Goal: Task Accomplishment & Management: Use online tool/utility

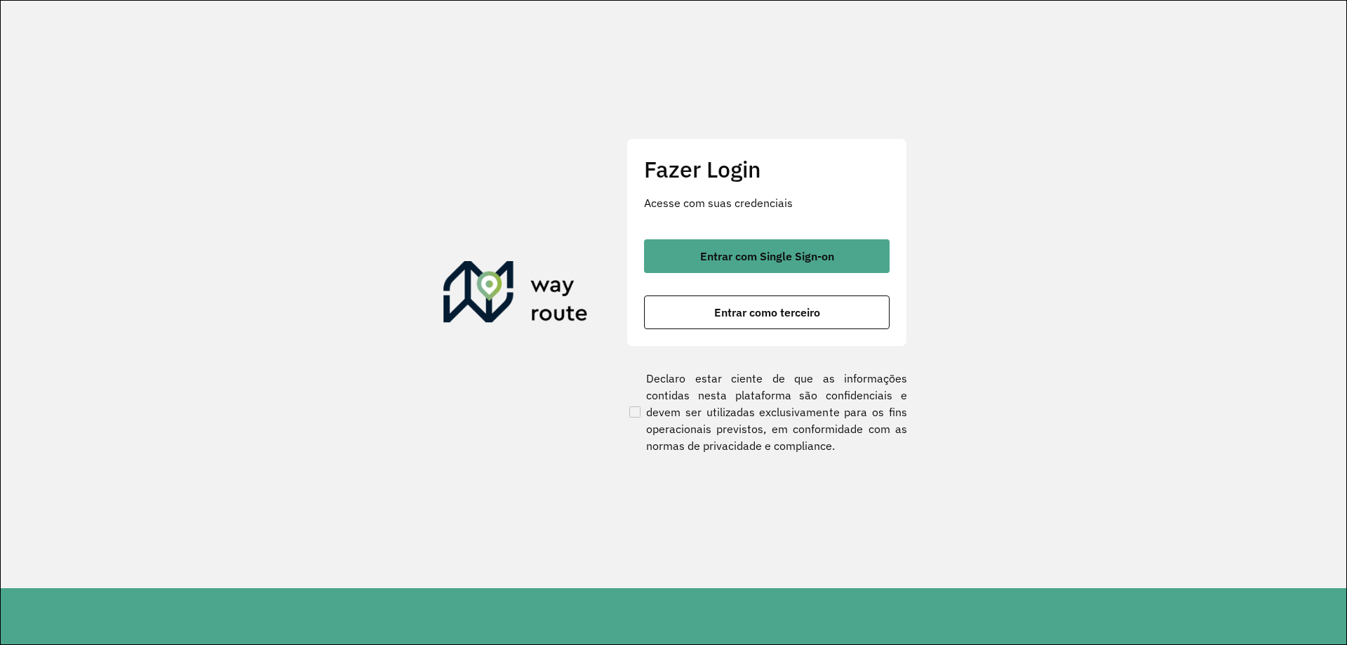
click at [732, 255] on span "Entrar com Single Sign-on" at bounding box center [767, 256] width 134 height 11
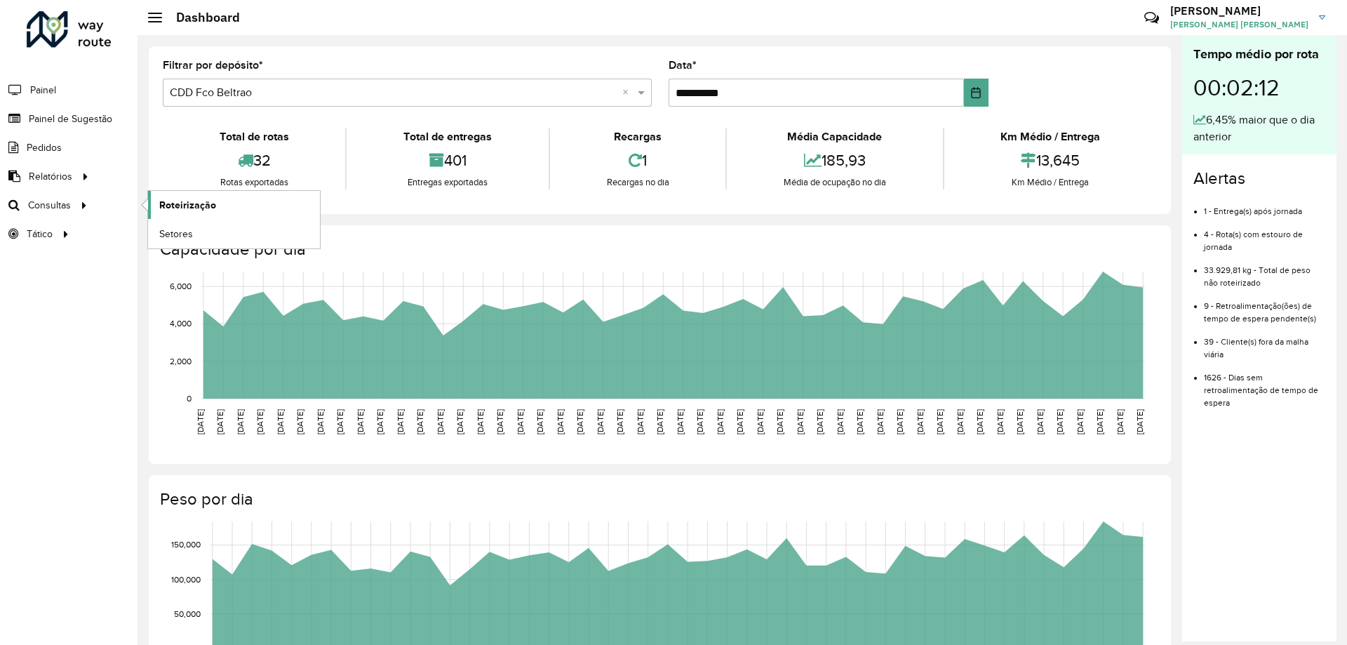
click at [162, 201] on span "Roteirização" at bounding box center [187, 205] width 57 height 15
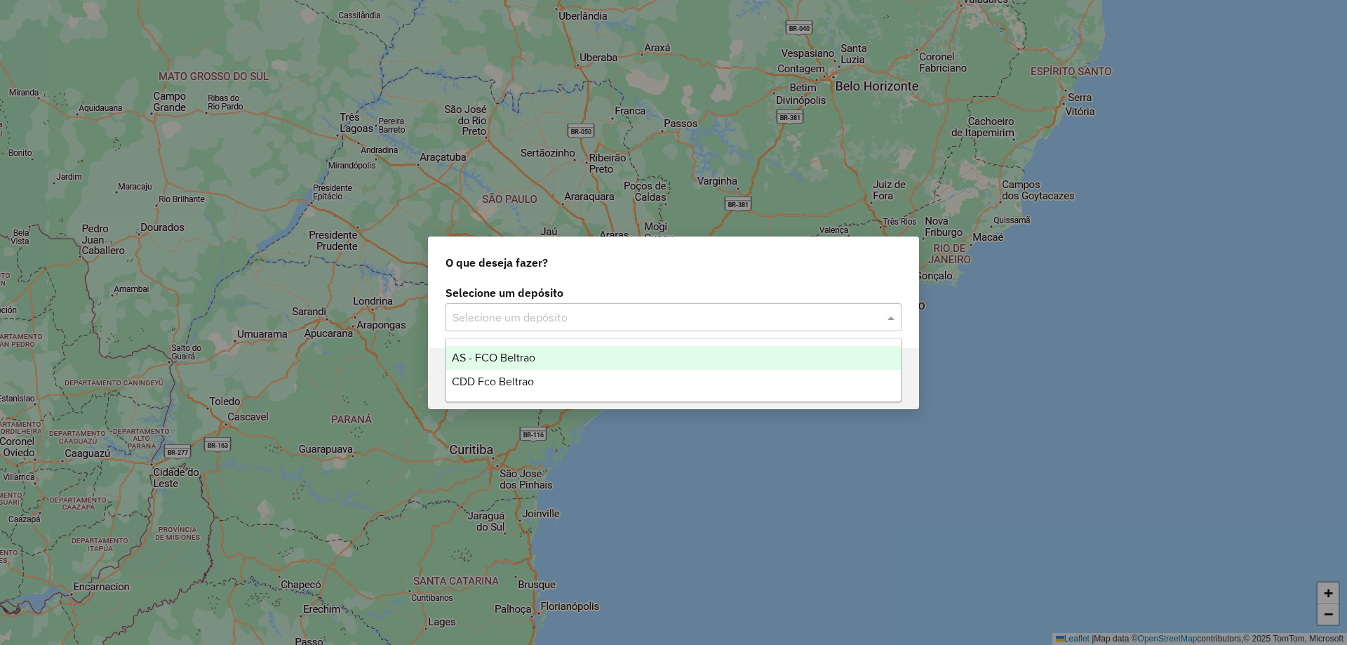
click at [606, 314] on input "text" at bounding box center [660, 317] width 414 height 17
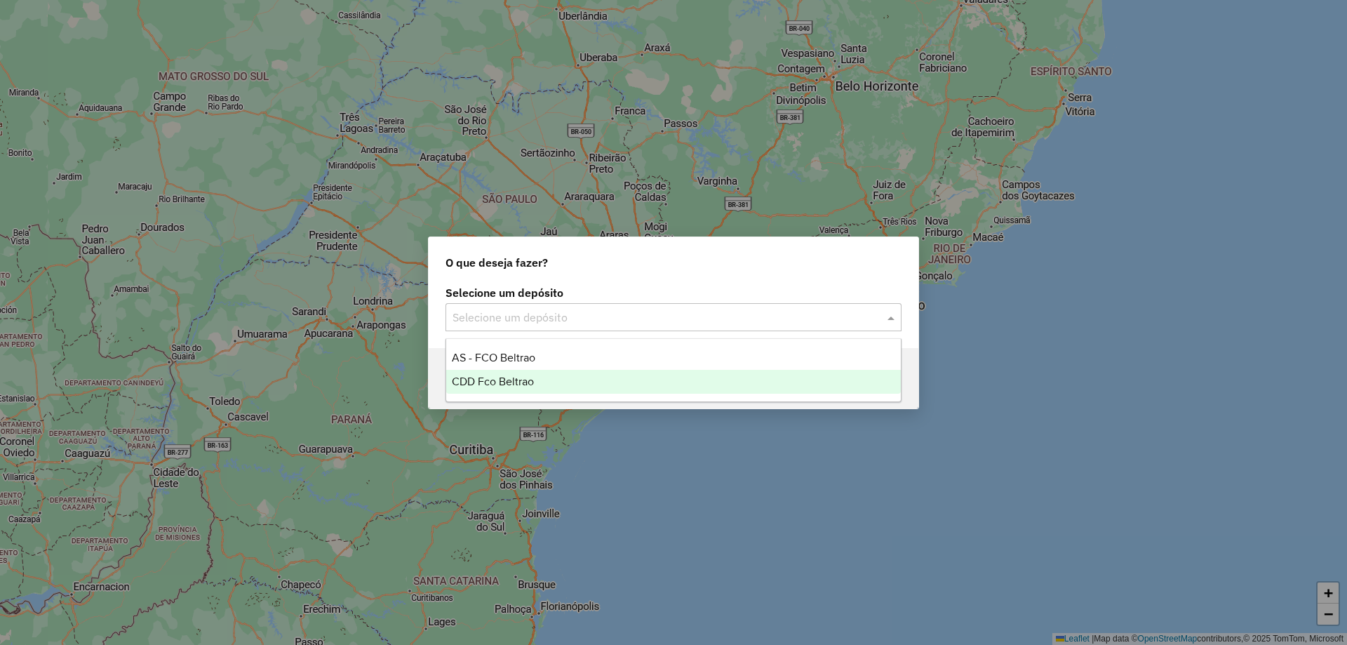
click at [488, 387] on div "CDD Fco Beltrao" at bounding box center [673, 382] width 455 height 24
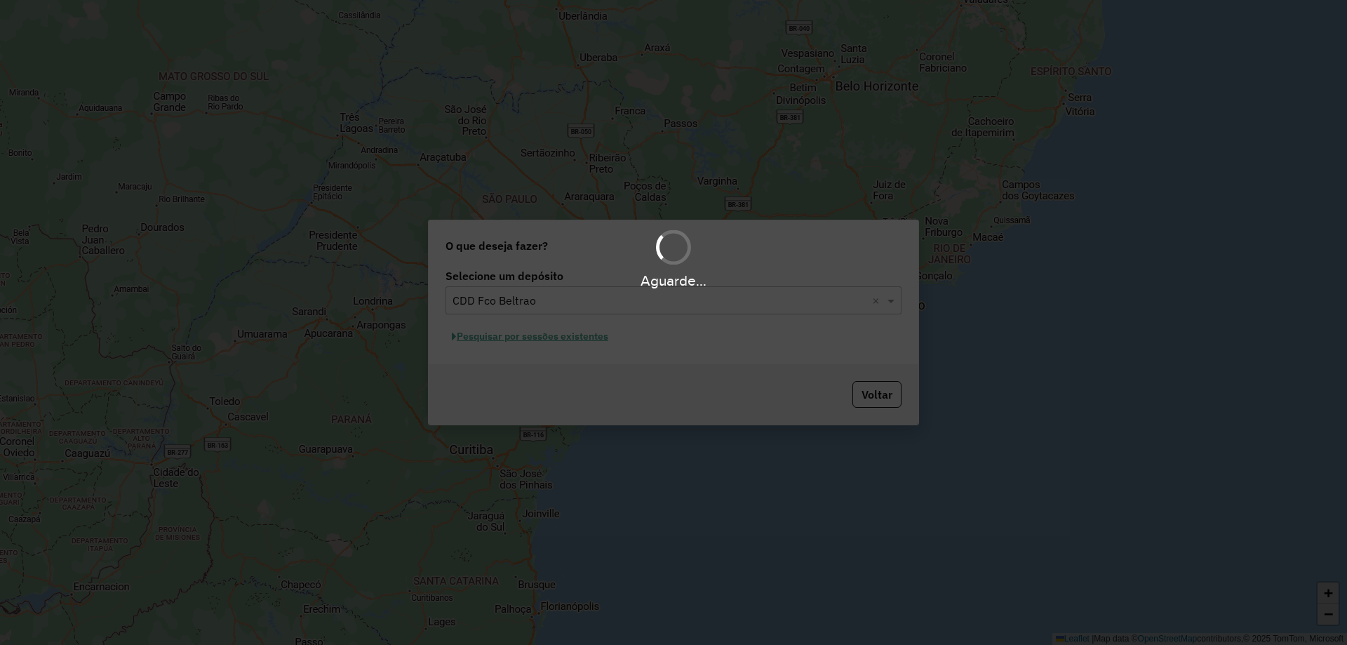
click at [549, 337] on div "Aguarde..." at bounding box center [673, 322] width 1347 height 645
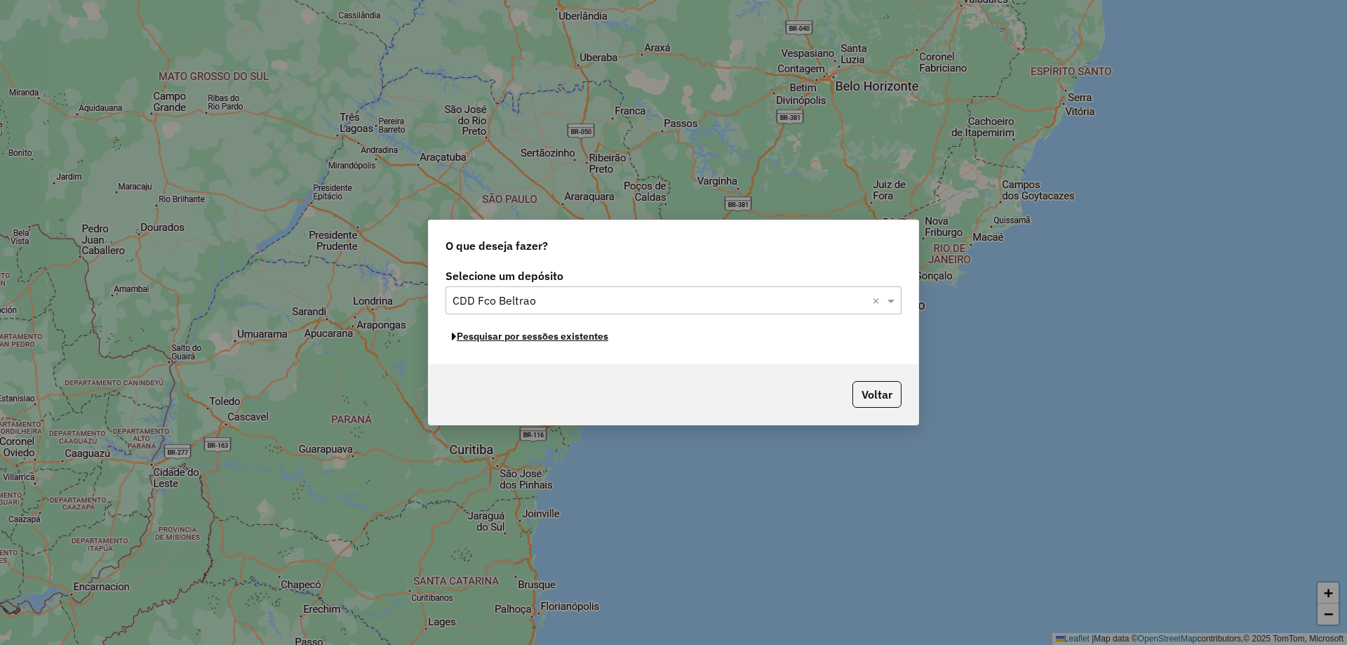
click at [549, 337] on button "Pesquisar por sessões existentes" at bounding box center [530, 337] width 169 height 22
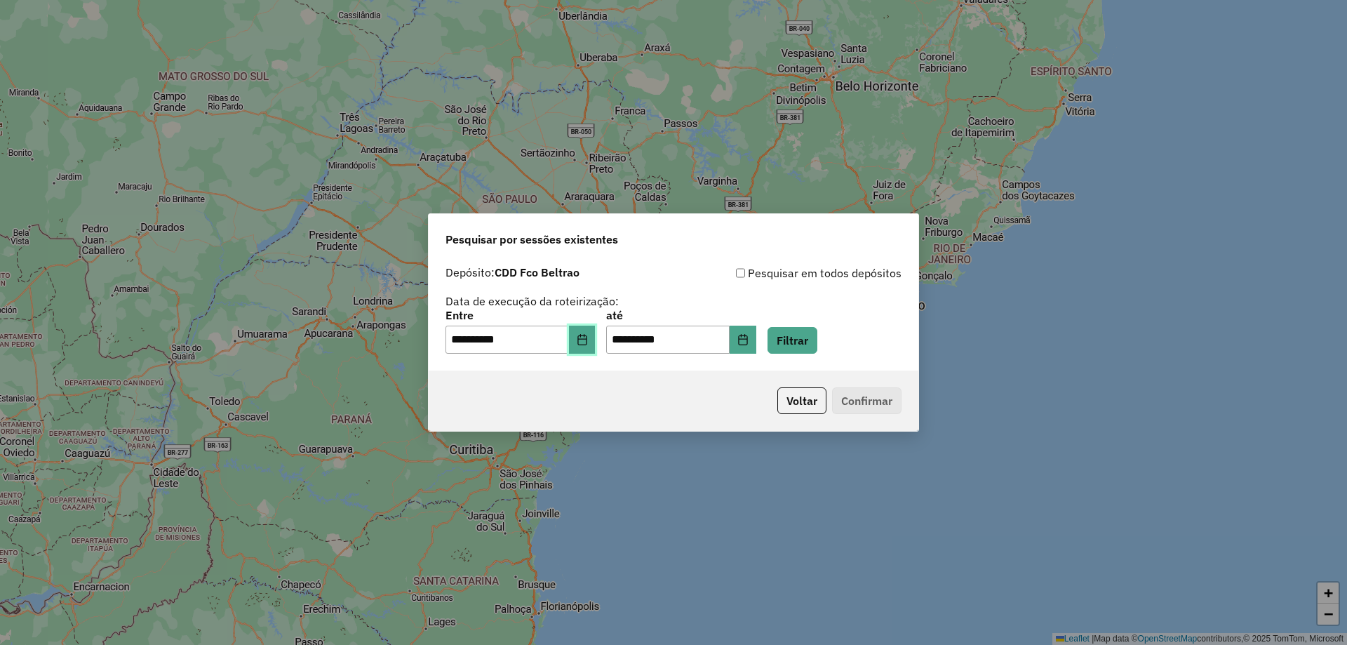
click at [588, 345] on icon "Choose Date" at bounding box center [582, 339] width 11 height 11
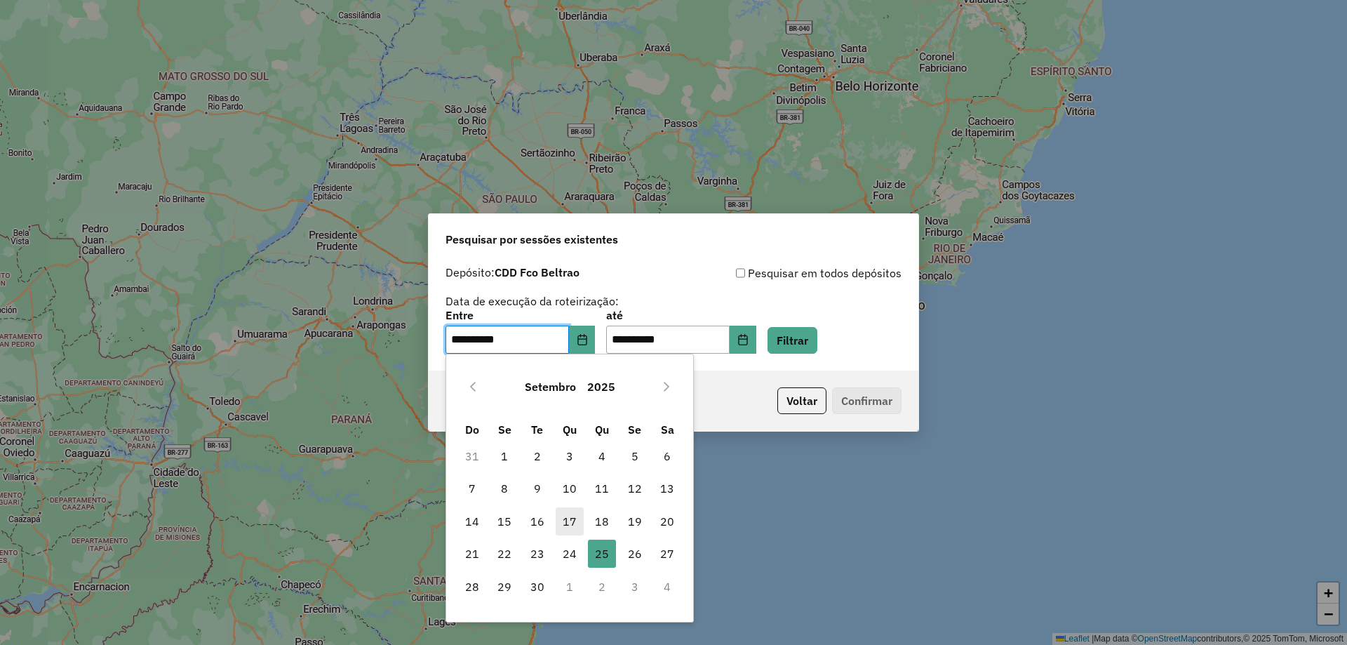
click at [568, 516] on span "17" at bounding box center [570, 521] width 28 height 28
click at [808, 338] on button "Filtrar" at bounding box center [793, 340] width 50 height 27
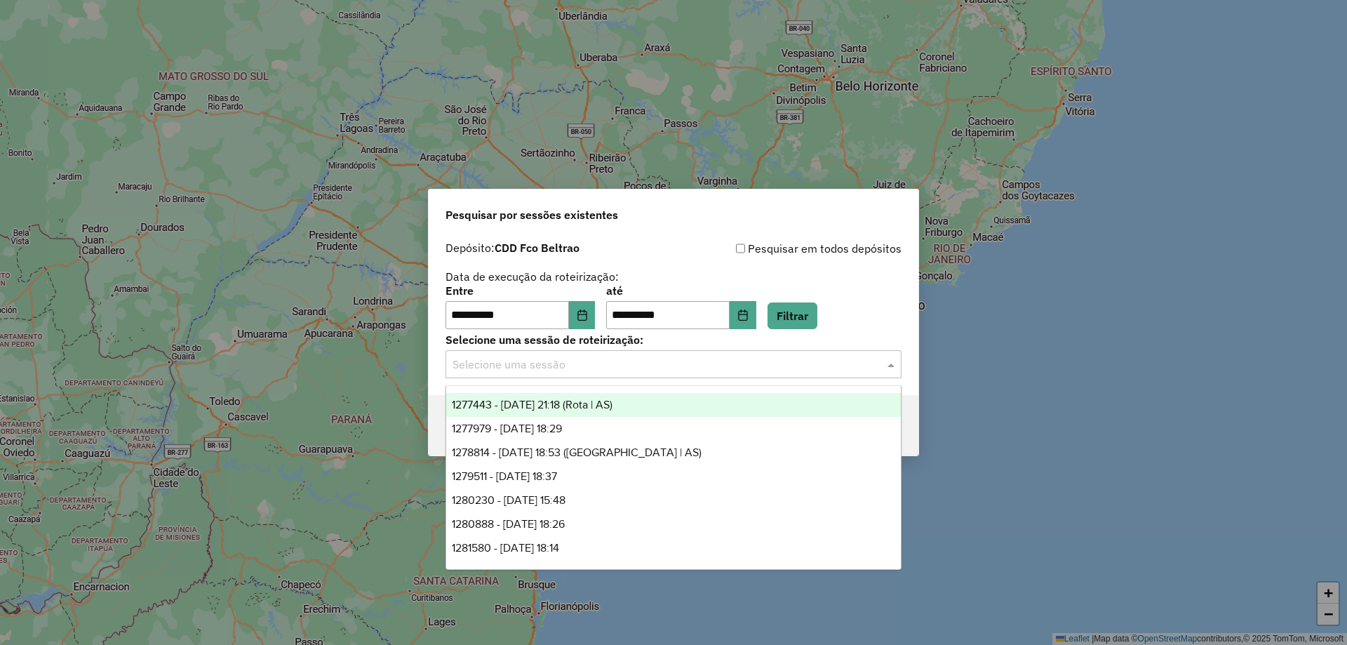
click at [569, 372] on input "text" at bounding box center [660, 364] width 414 height 17
click at [566, 399] on span "1277443 - 17/09/2025 21:18 (Rota | AS)" at bounding box center [532, 405] width 161 height 12
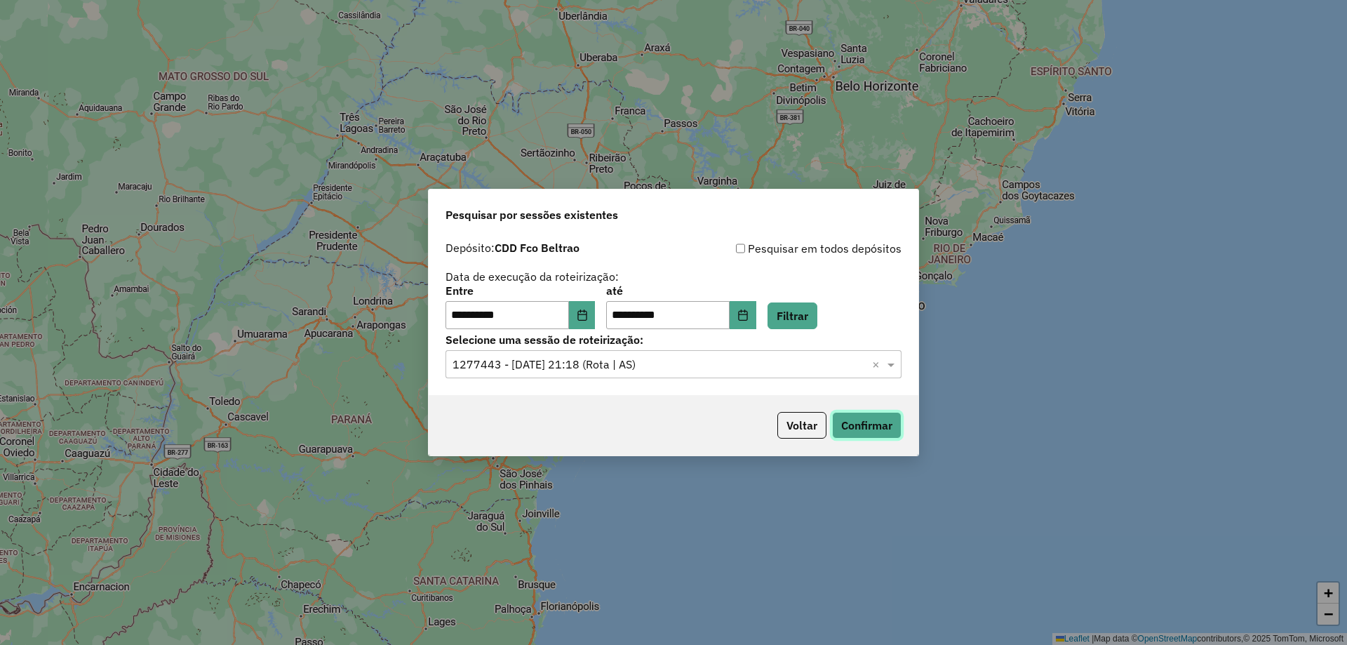
click at [874, 425] on button "Confirmar" at bounding box center [866, 425] width 69 height 27
click at [582, 314] on button "Choose Date" at bounding box center [582, 315] width 27 height 28
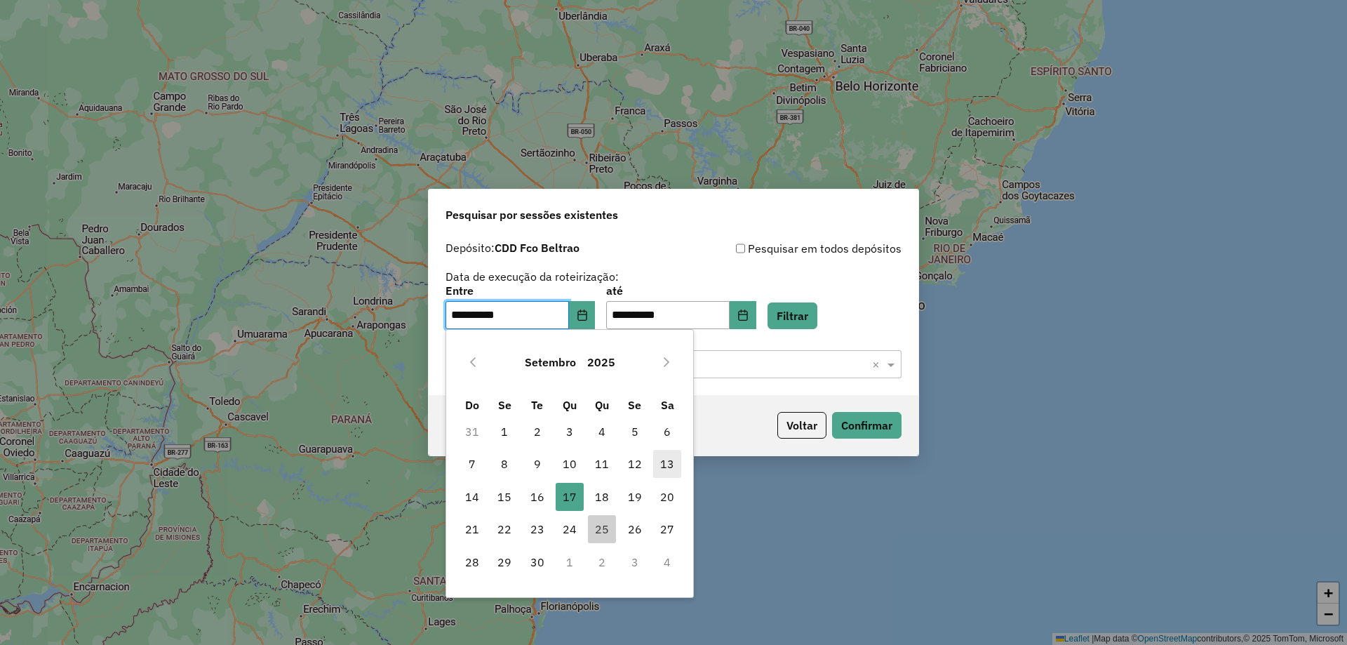
drag, startPoint x: 667, startPoint y: 465, endPoint x: 672, endPoint y: 453, distance: 12.7
click at [668, 465] on span "13" at bounding box center [667, 464] width 28 height 28
type input "**********"
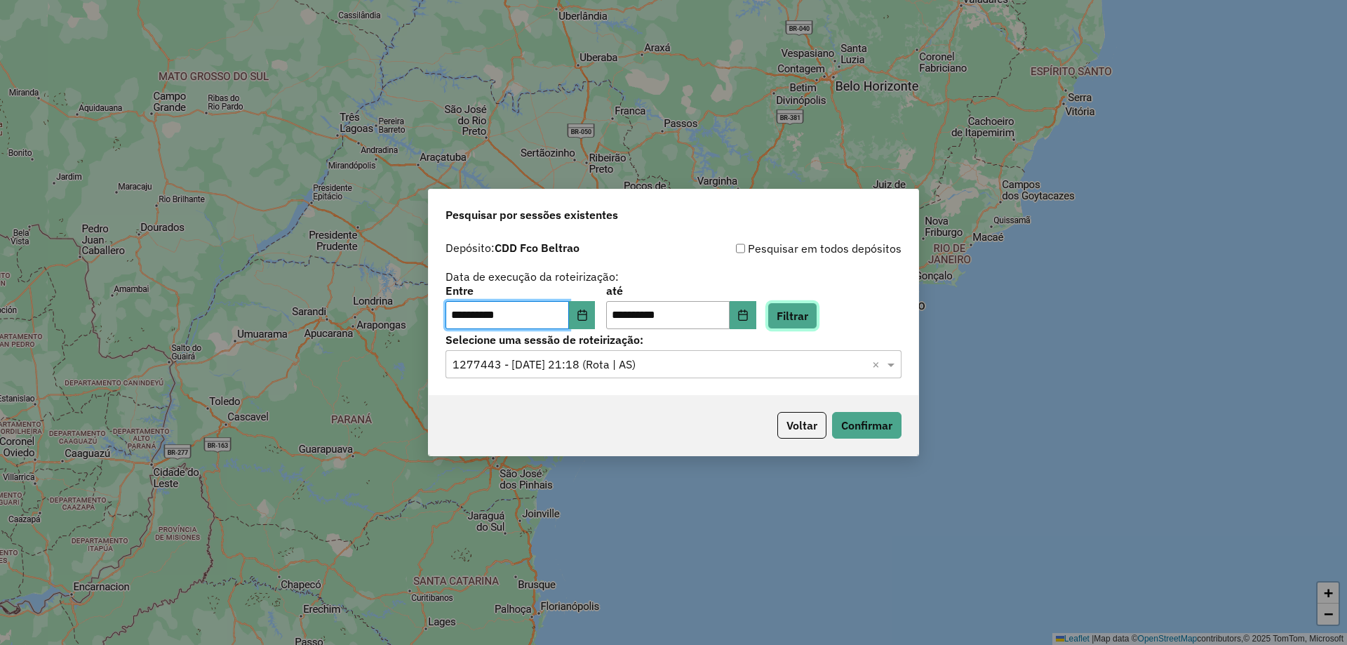
click at [805, 309] on button "Filtrar" at bounding box center [793, 315] width 50 height 27
drag, startPoint x: 667, startPoint y: 357, endPoint x: 667, endPoint y: 326, distance: 30.9
click at [667, 353] on div "Selecione uma sessão × 1277443 - 17/09/2025 21:18 (Rota | AS) ×" at bounding box center [674, 364] width 456 height 28
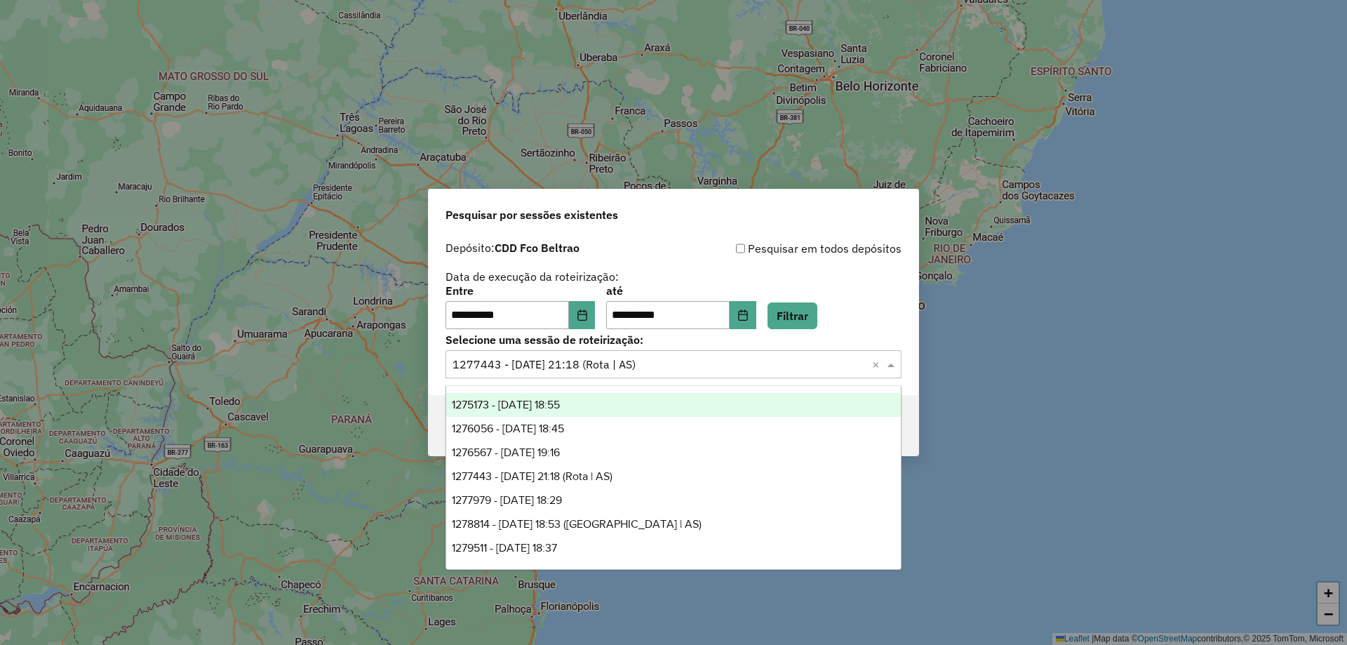
click at [560, 409] on span "1275173 - 13/09/2025 18:55" at bounding box center [506, 405] width 108 height 12
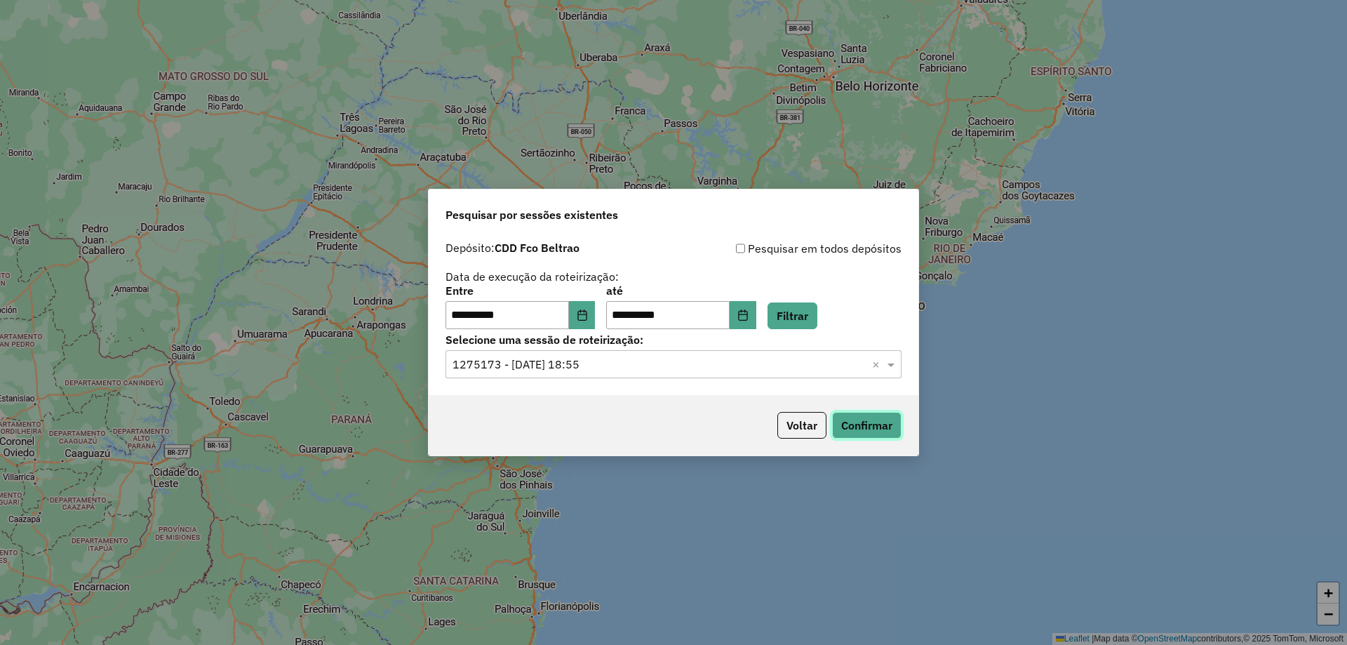
click at [845, 422] on button "Confirmar" at bounding box center [866, 425] width 69 height 27
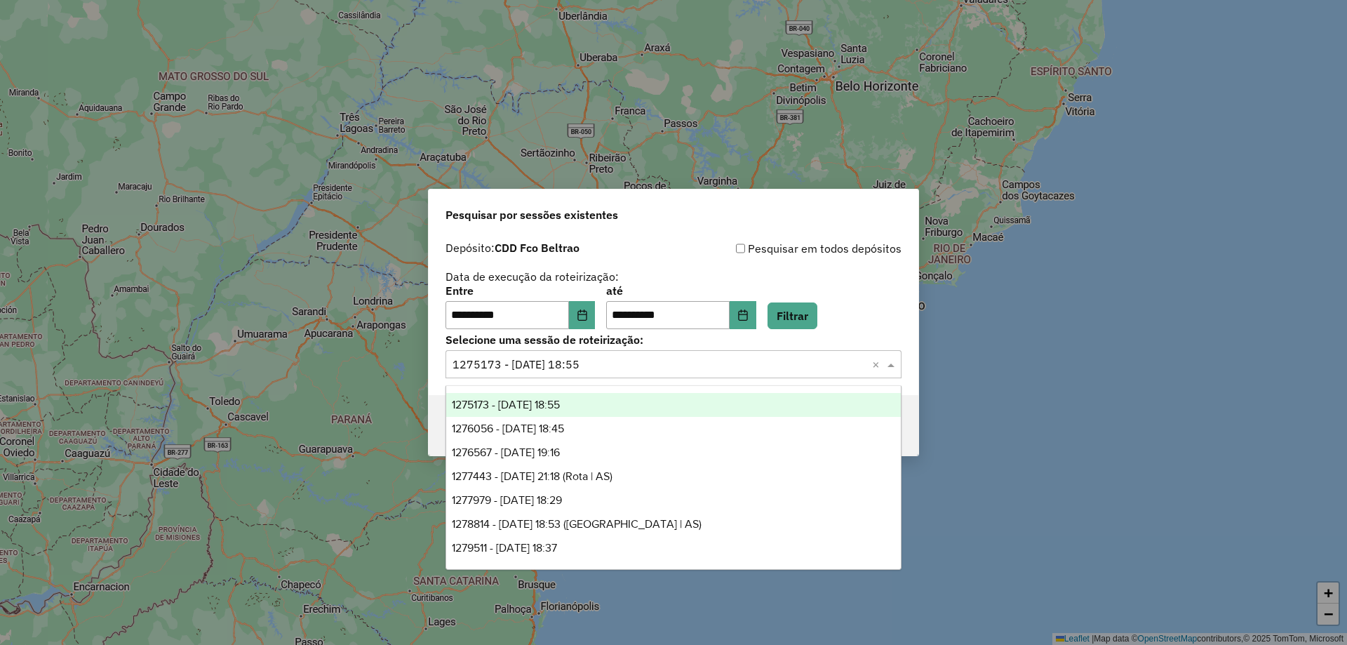
click at [609, 367] on input "text" at bounding box center [660, 364] width 414 height 17
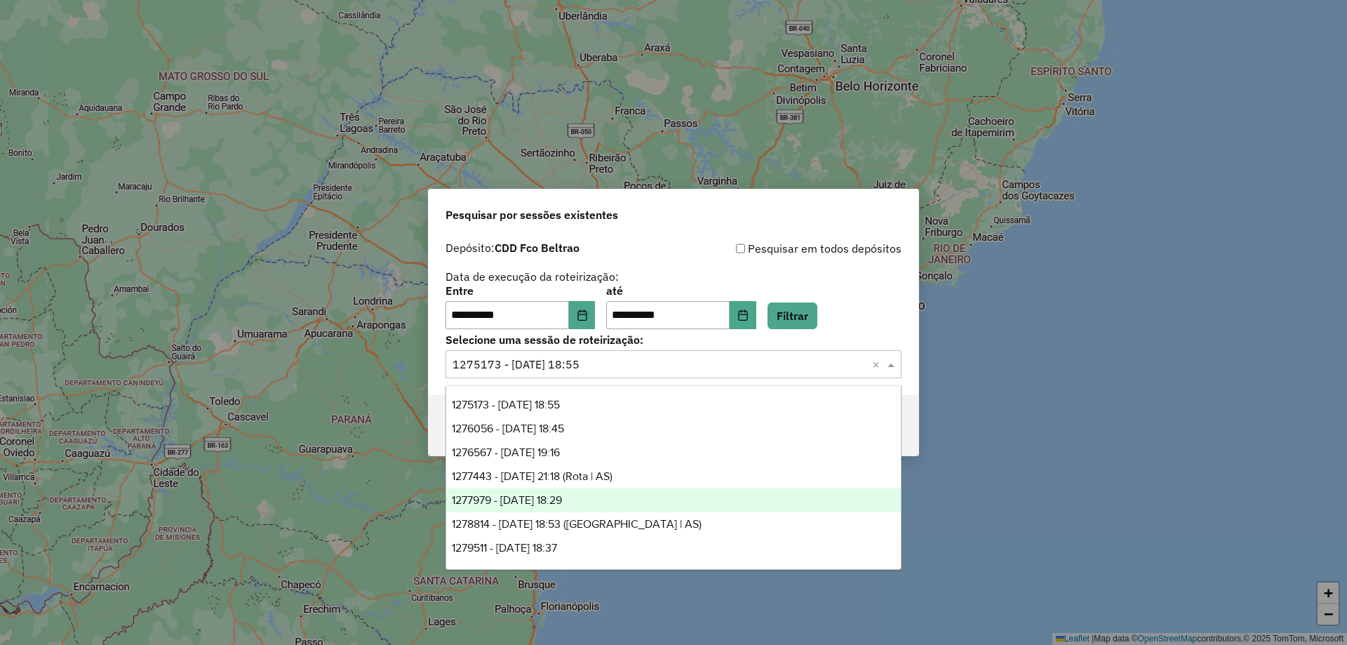
scroll to position [94, 0]
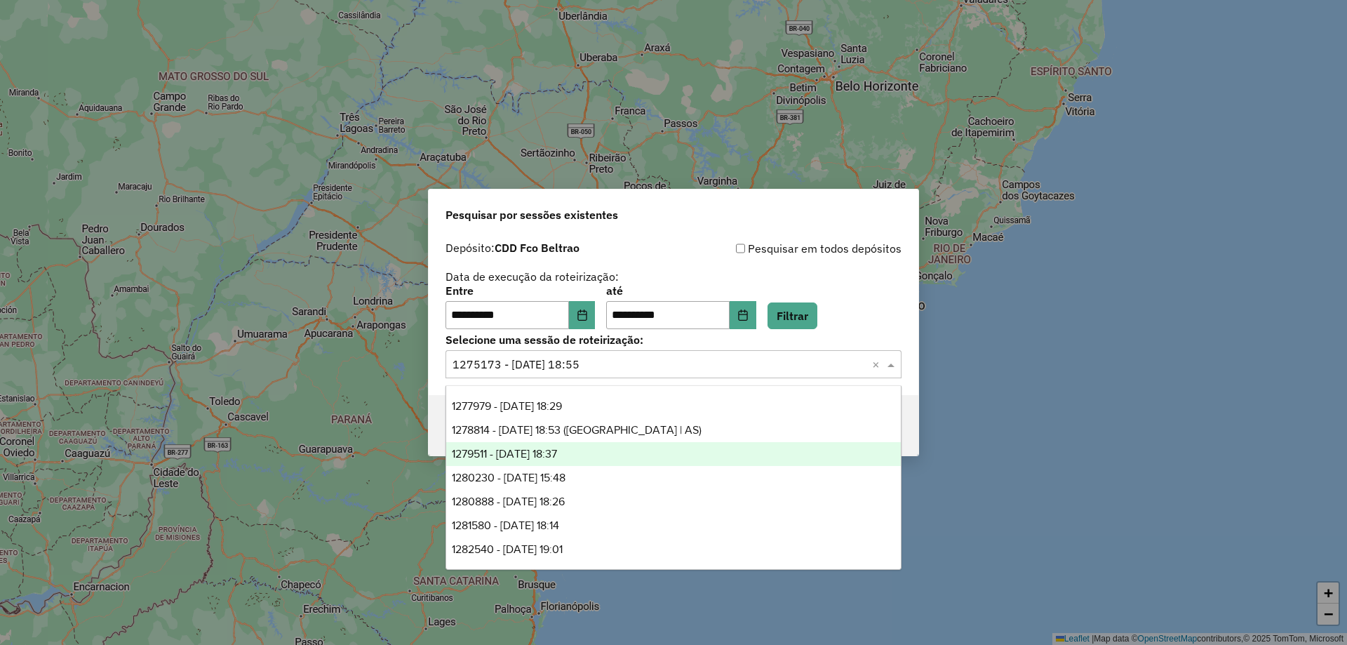
click at [542, 455] on span "1279511 - 20/09/2025 18:37" at bounding box center [504, 454] width 105 height 12
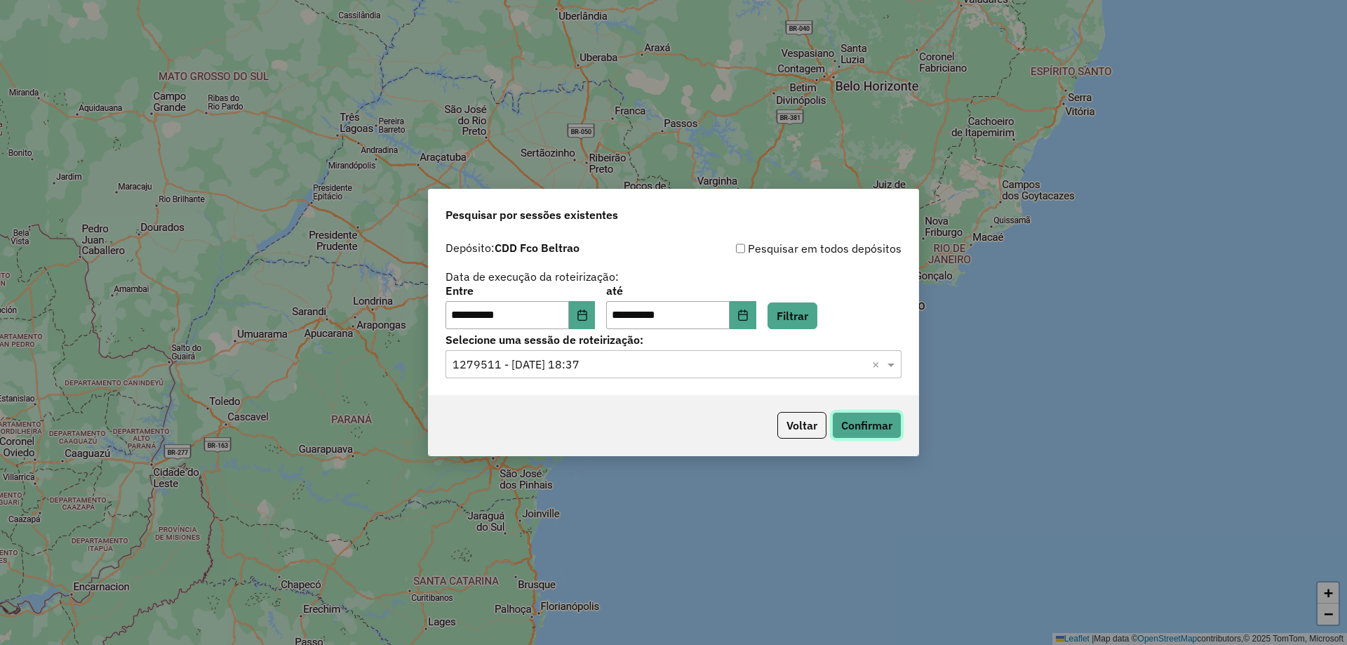
click at [889, 427] on button "Confirmar" at bounding box center [866, 425] width 69 height 27
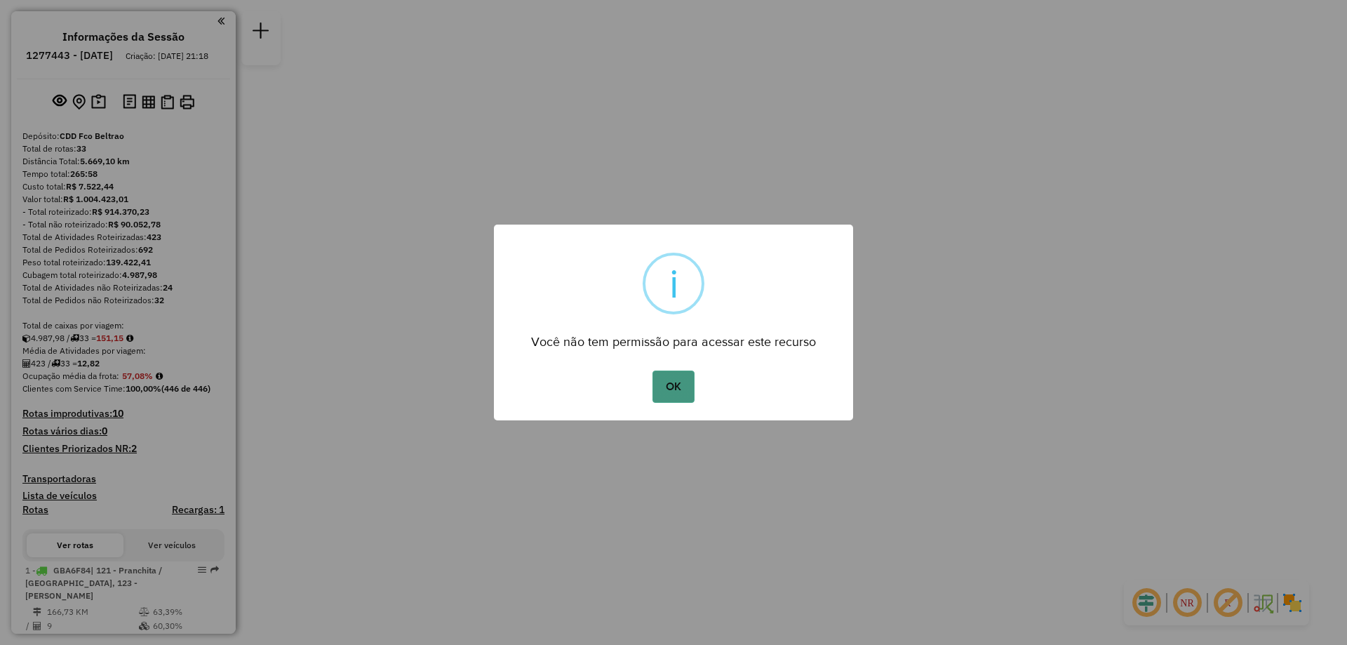
click at [675, 380] on button "OK" at bounding box center [673, 387] width 41 height 32
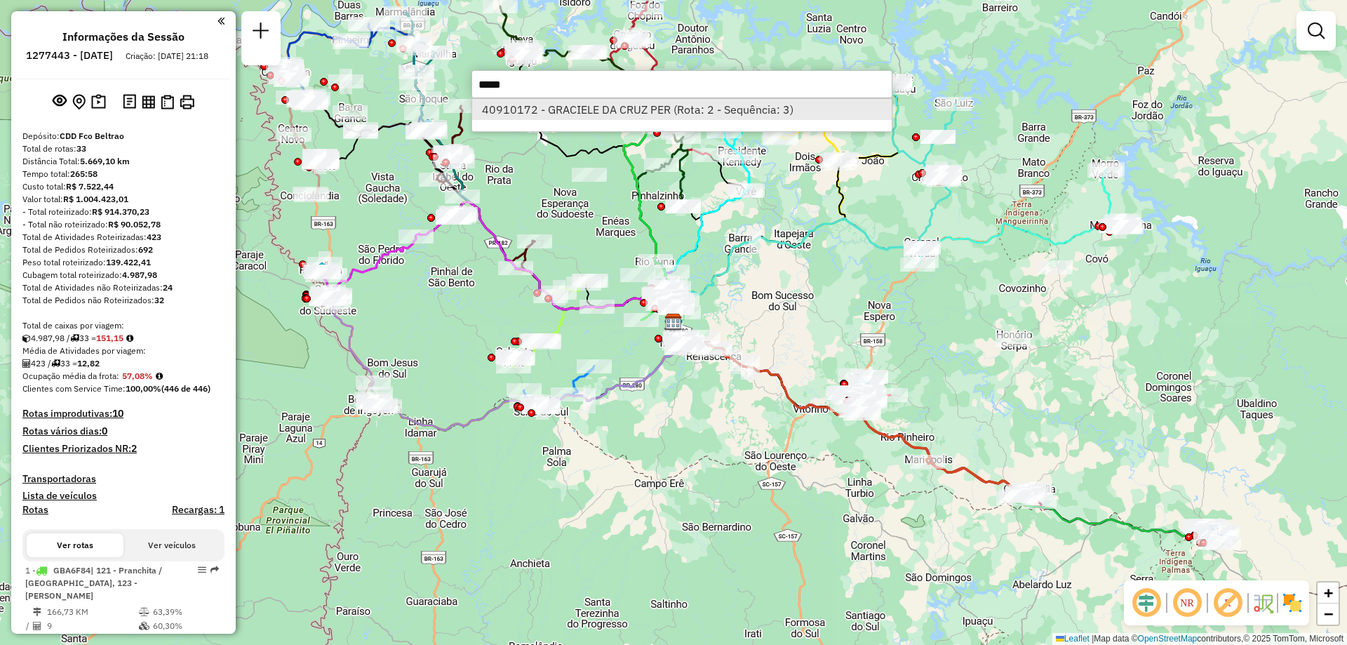
type input "*****"
click at [580, 108] on li "40910172 - GRACIELE DA CRUZ PER (Rota: 2 - Sequência: 3)" at bounding box center [682, 109] width 420 height 21
select select "**********"
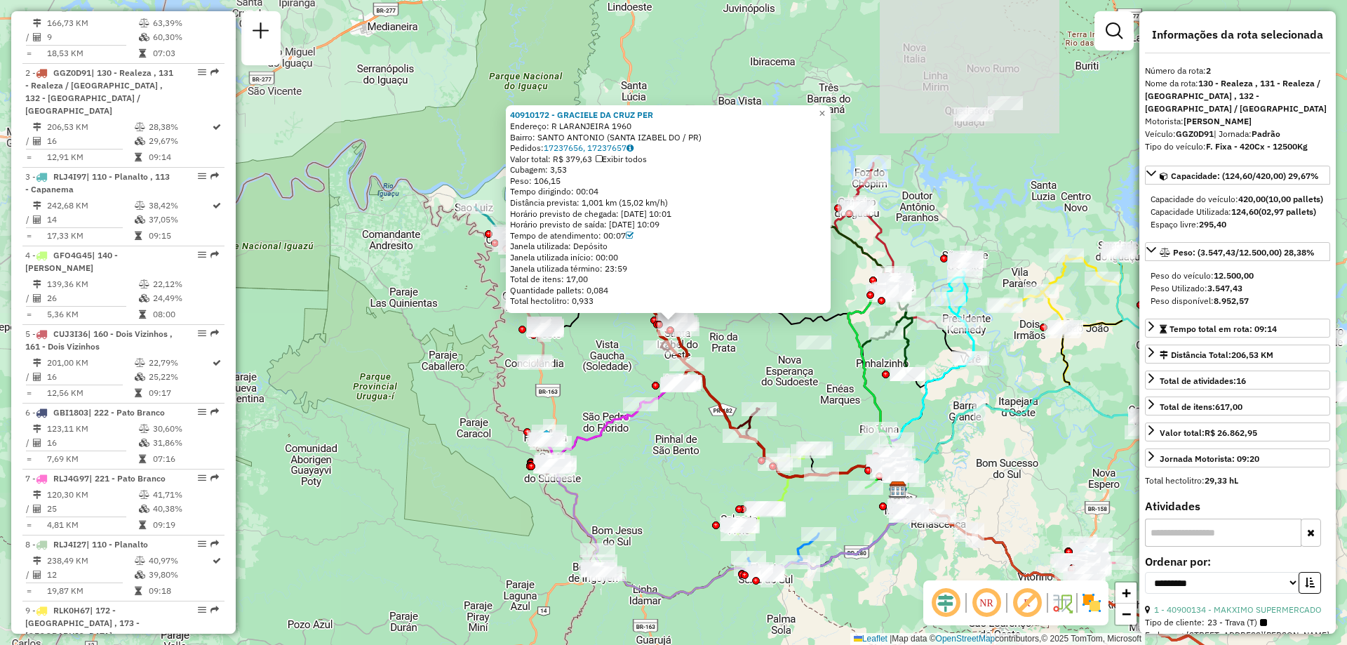
scroll to position [654, 0]
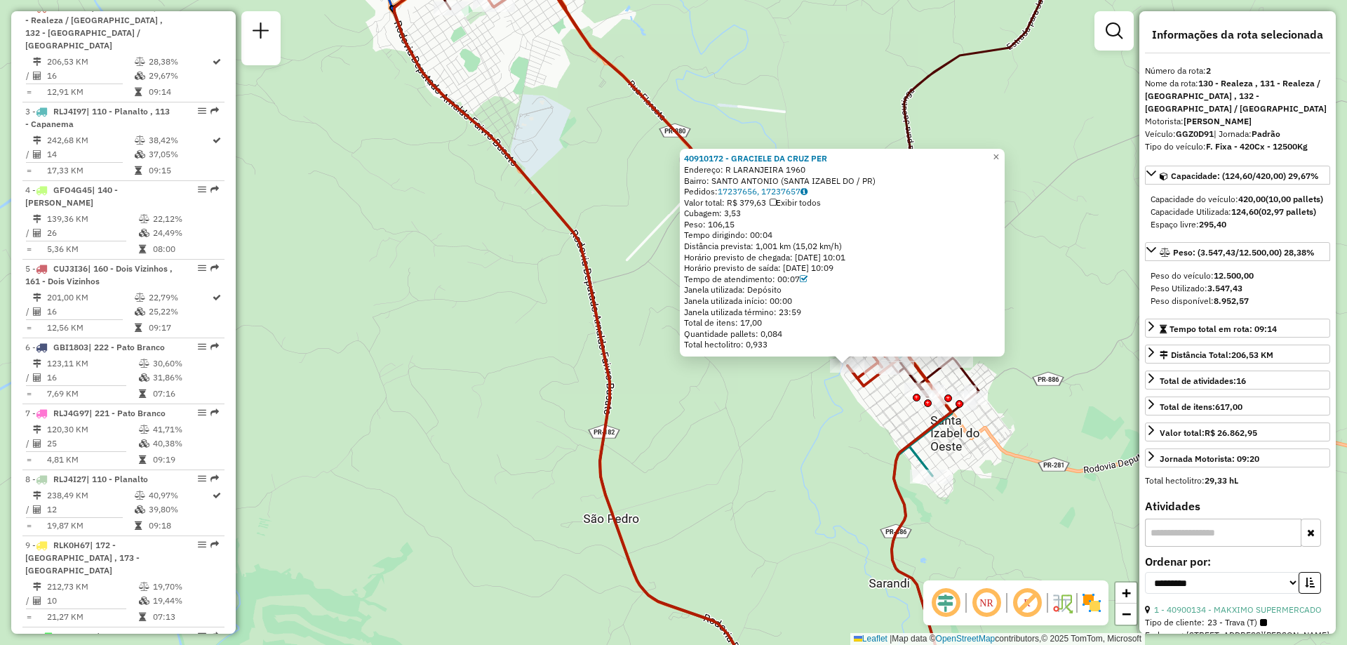
drag, startPoint x: 913, startPoint y: 448, endPoint x: 907, endPoint y: 444, distance: 7.2
click at [911, 448] on icon at bounding box center [727, 322] width 469 height 774
click at [907, 444] on icon at bounding box center [725, 322] width 469 height 774
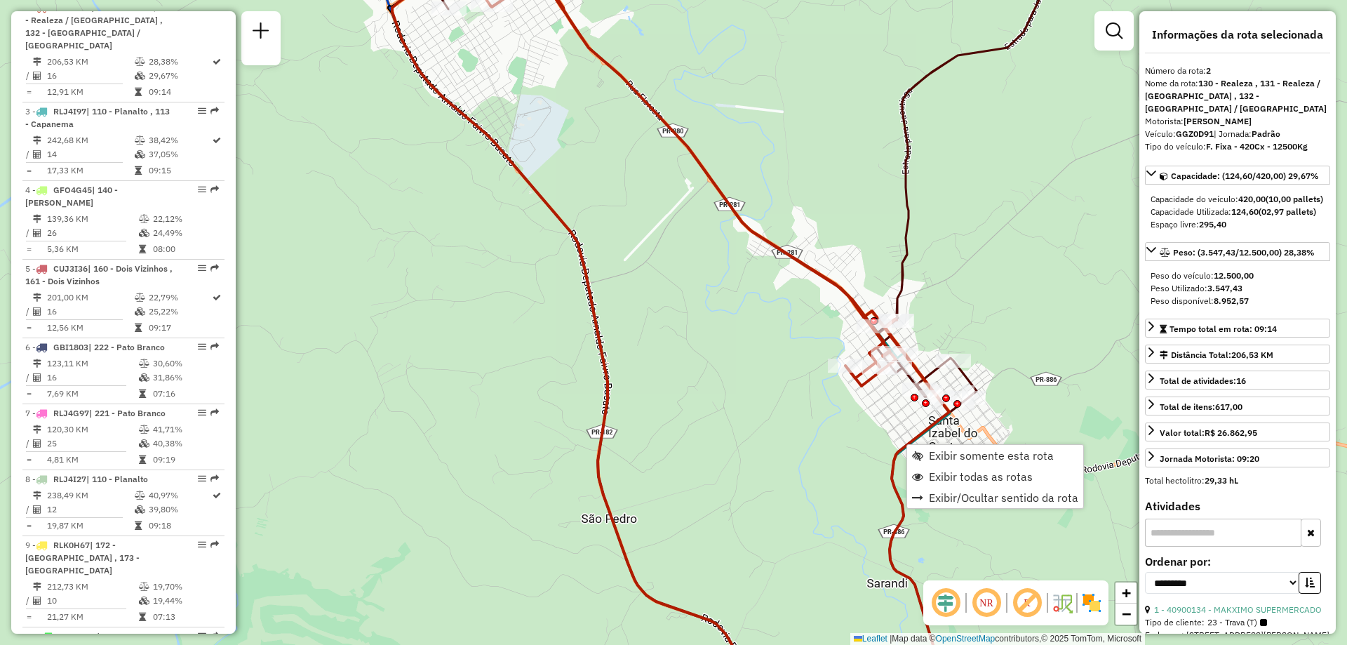
click at [848, 303] on icon at bounding box center [725, 322] width 469 height 774
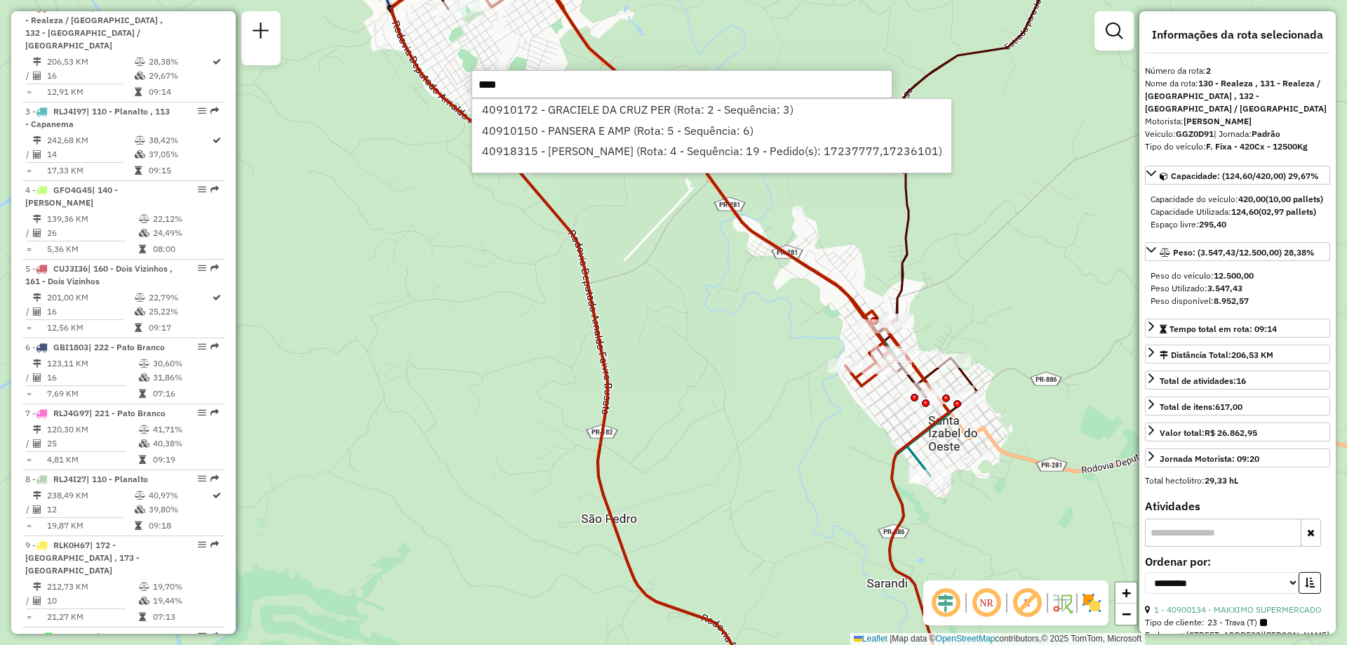
type input "*****"
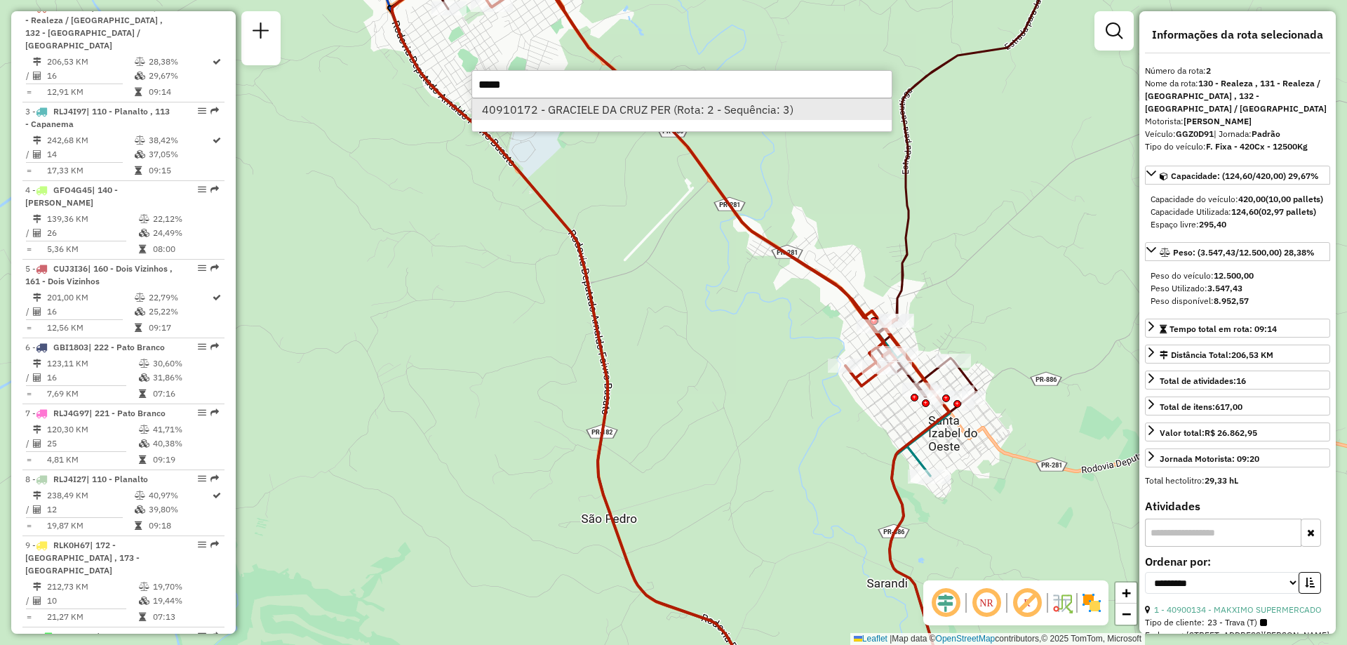
click at [601, 117] on li "40910172 - GRACIELE DA CRUZ PER (Rota: 2 - Sequência: 3)" at bounding box center [682, 109] width 420 height 21
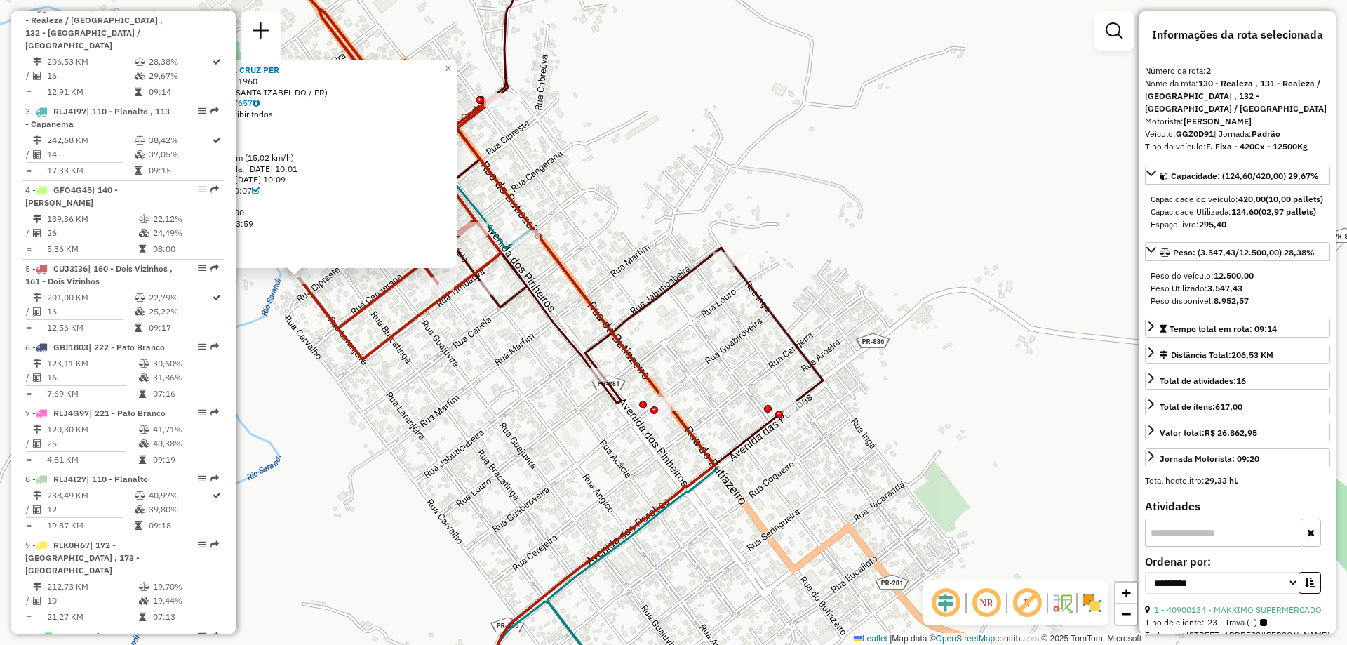
click at [385, 343] on icon at bounding box center [473, 322] width 483 height 774
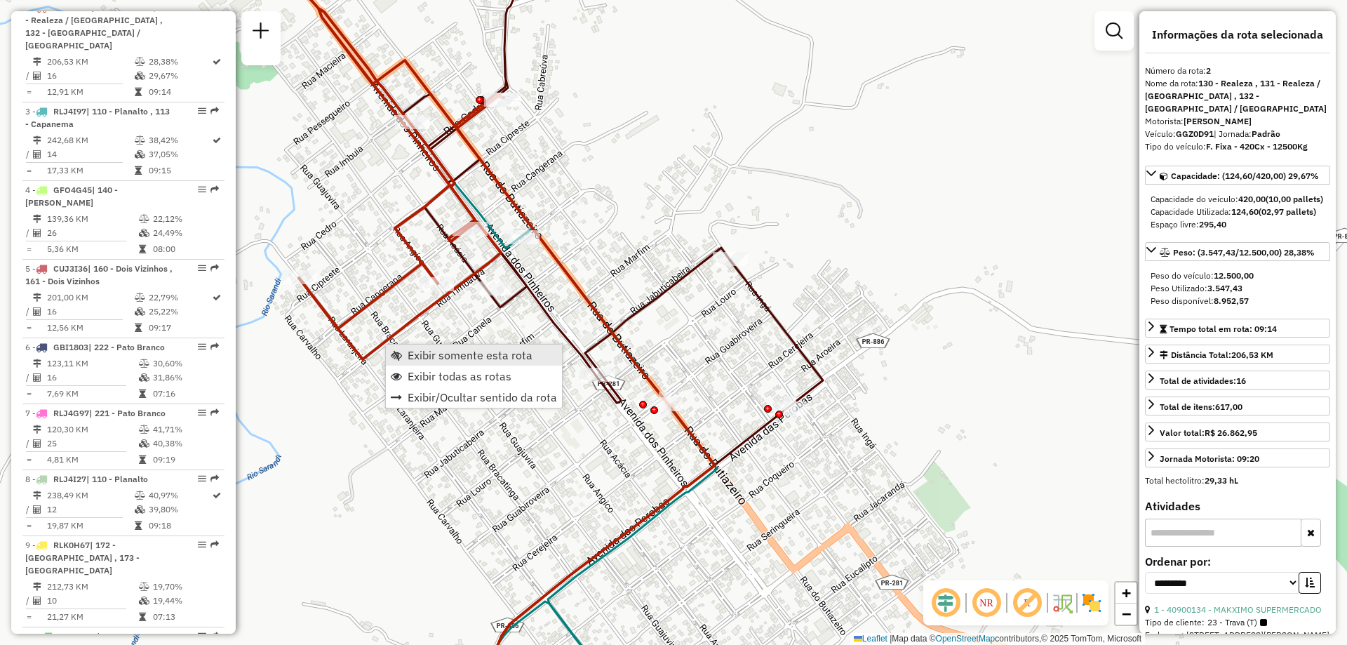
click at [474, 356] on span "Exibir somente esta rota" at bounding box center [470, 354] width 125 height 11
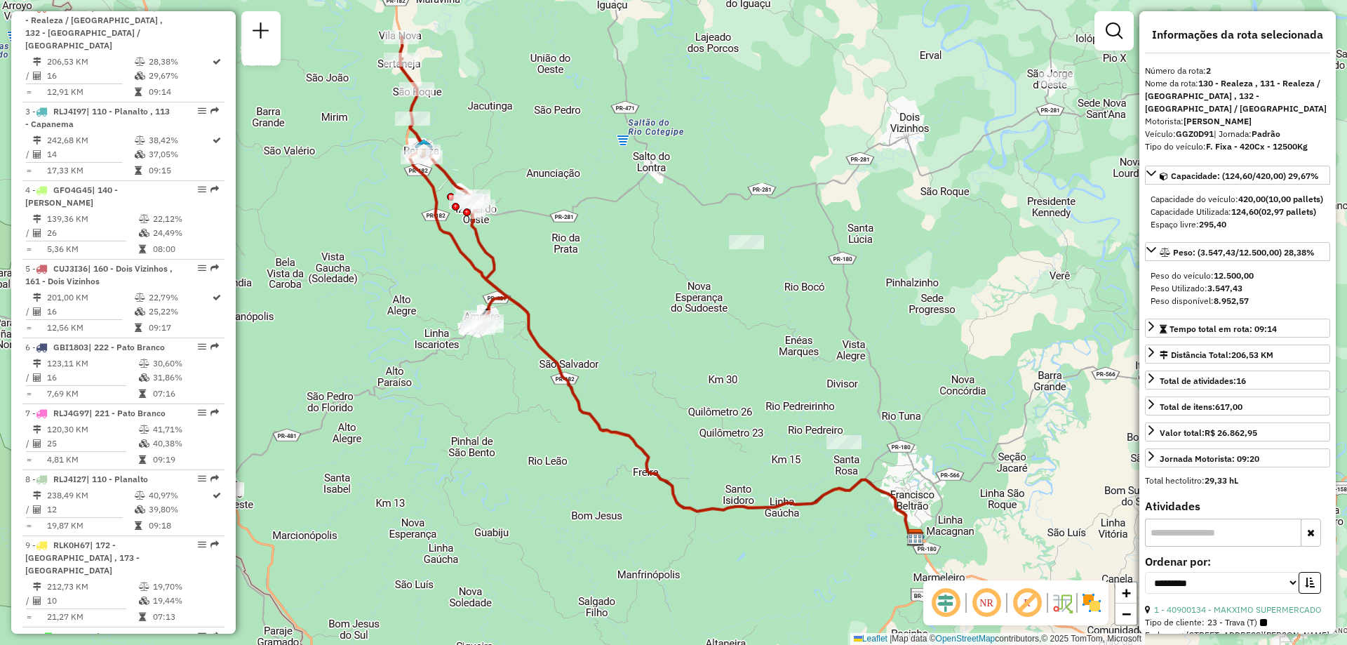
drag, startPoint x: 584, startPoint y: 297, endPoint x: 605, endPoint y: 281, distance: 26.5
click at [606, 283] on div "Janela de atendimento Grade de atendimento Capacidade Transportadoras Veículos …" at bounding box center [673, 322] width 1347 height 645
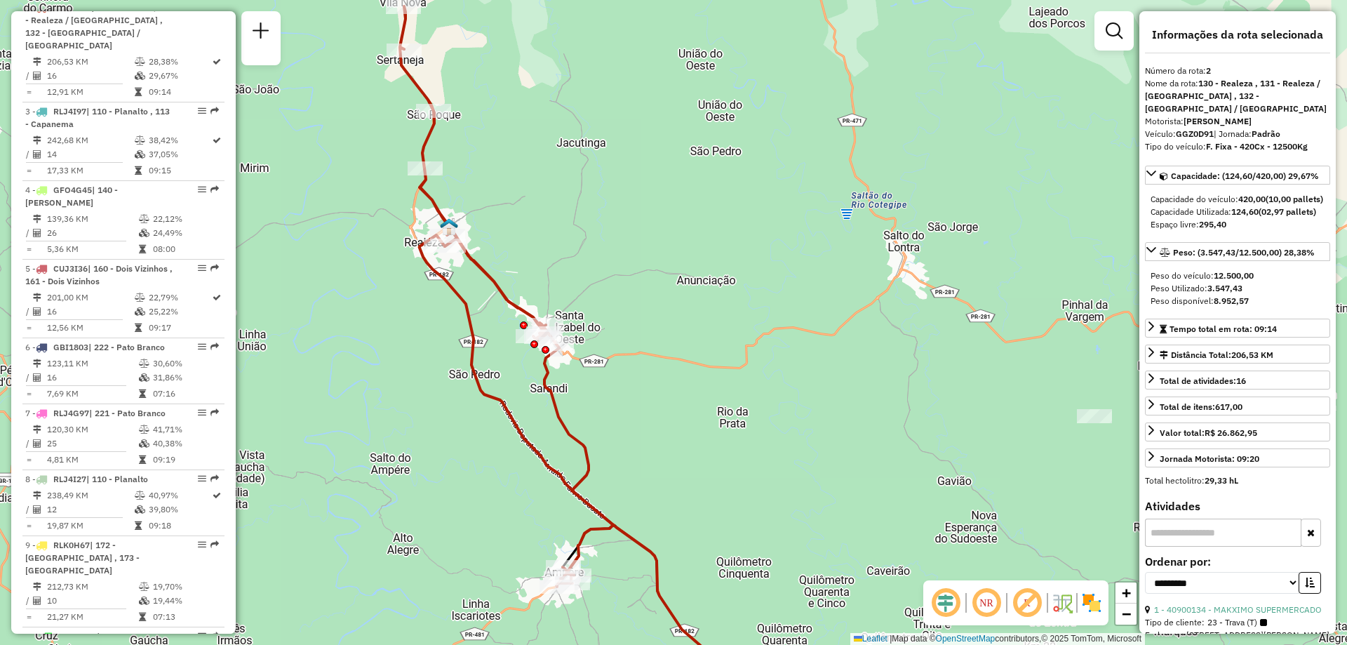
drag, startPoint x: 499, startPoint y: 207, endPoint x: 534, endPoint y: 225, distance: 39.5
click at [534, 225] on div "Janela de atendimento Grade de atendimento Capacidade Transportadoras Veículos …" at bounding box center [673, 322] width 1347 height 645
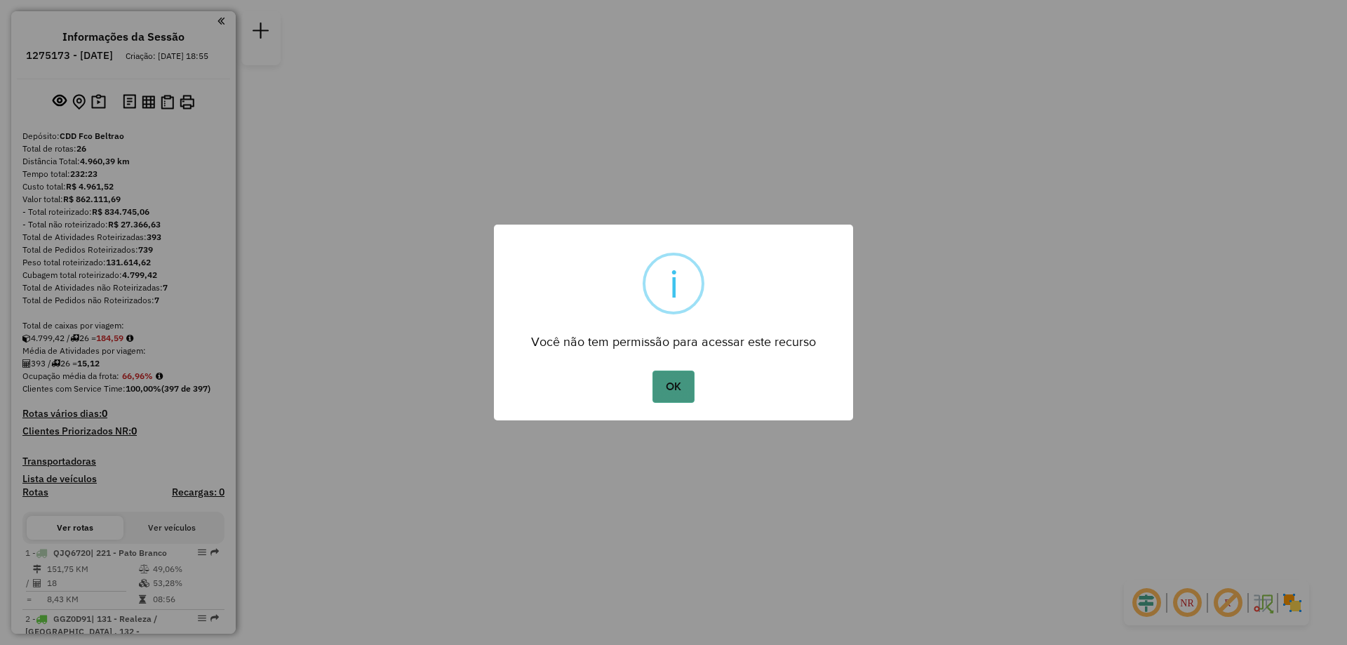
click at [674, 384] on button "OK" at bounding box center [673, 387] width 41 height 32
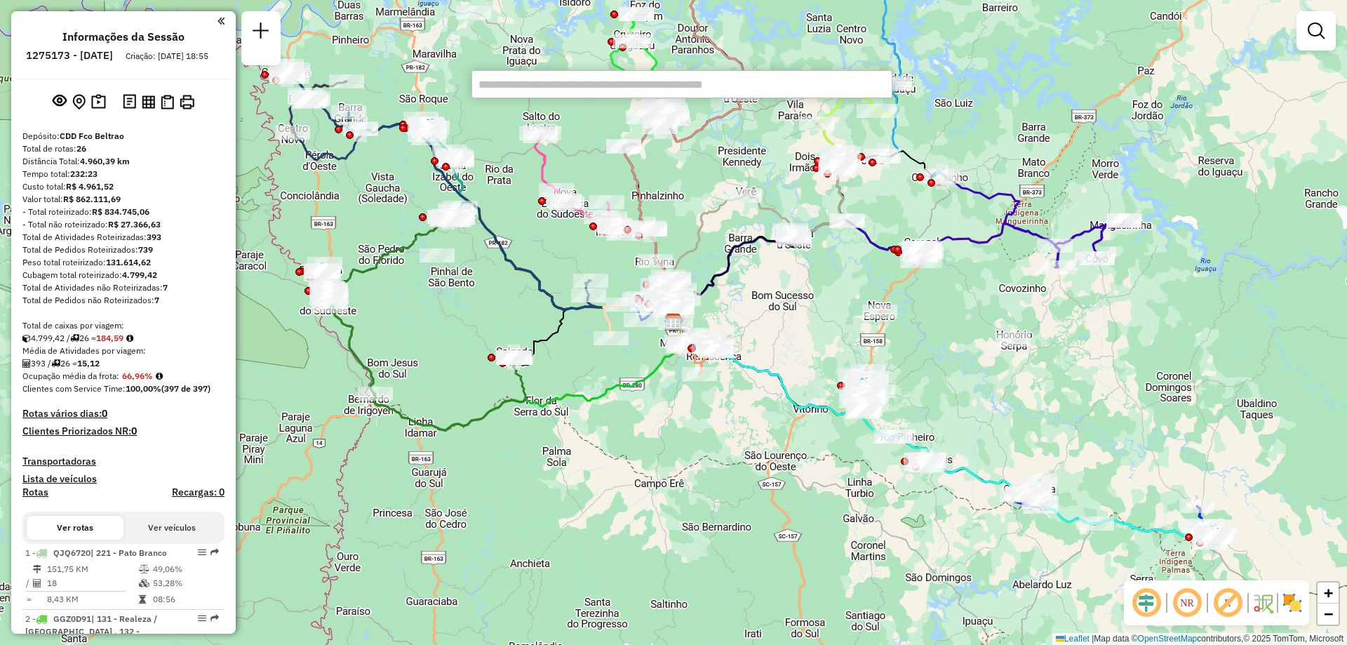
paste input "*****"
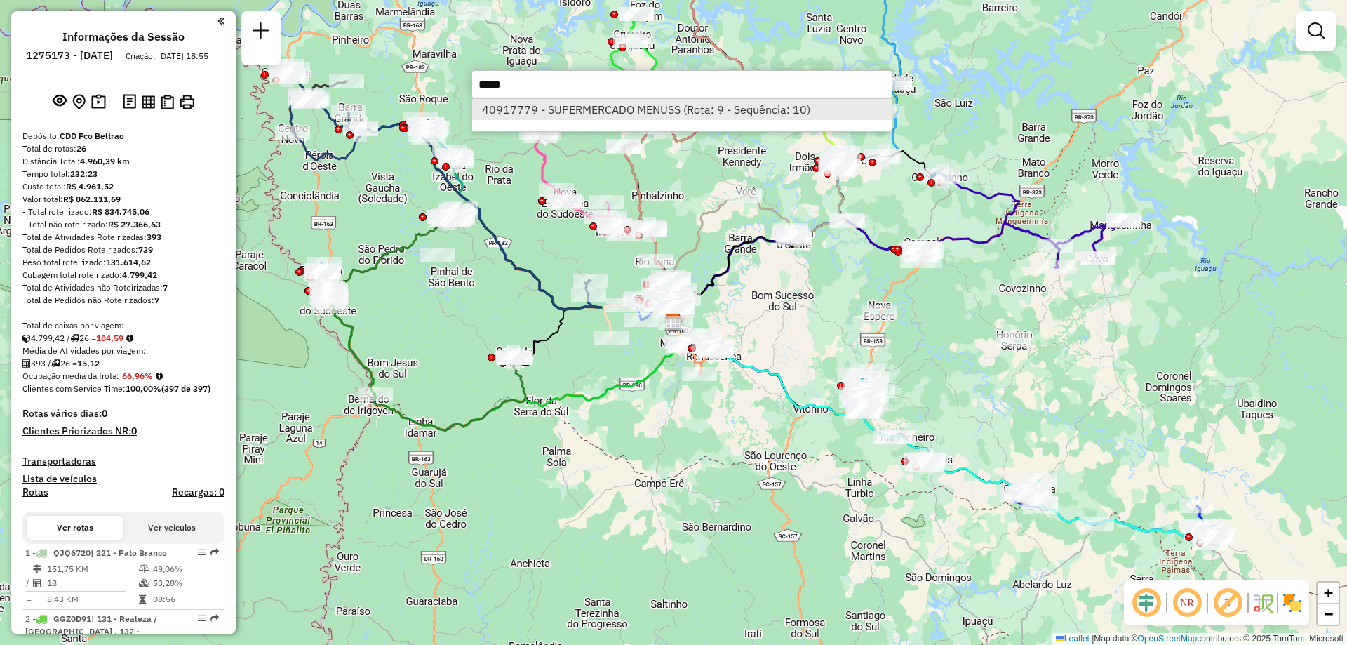
type input "*****"
click at [597, 118] on li "40917779 - SUPERMERCADO MENUSS (Rota: 9 - Sequência: 10)" at bounding box center [682, 109] width 420 height 21
select select "**********"
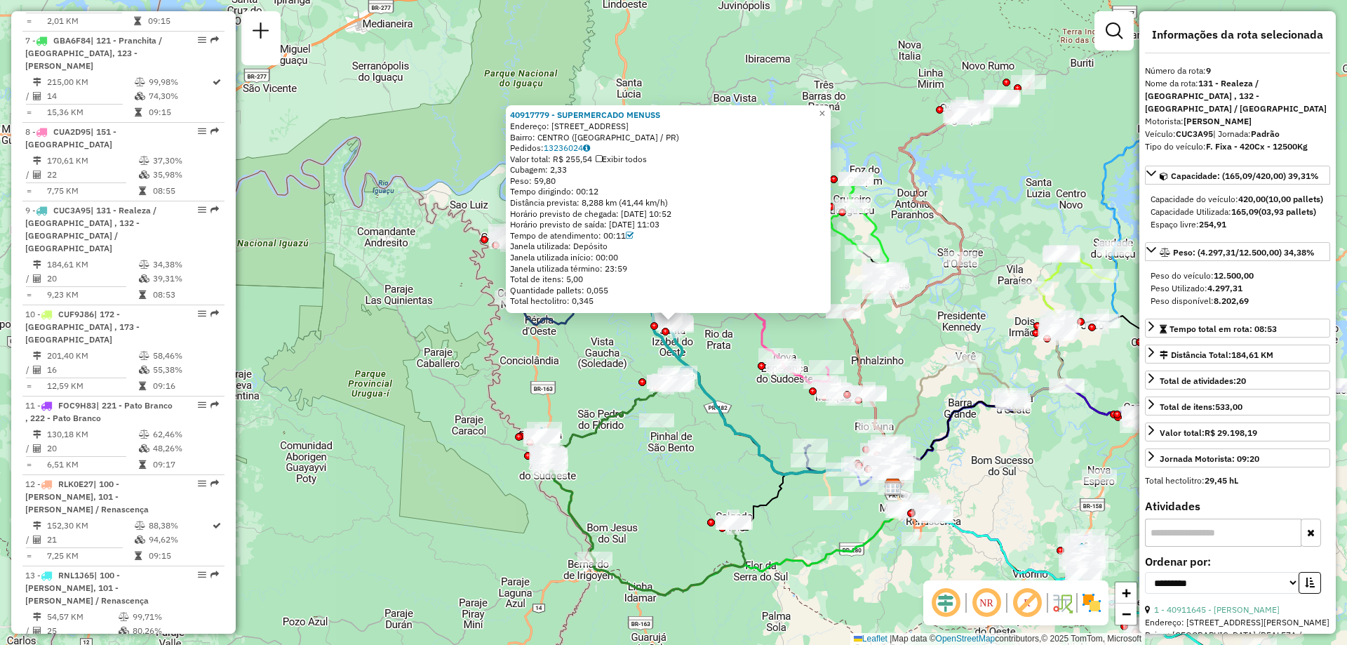
scroll to position [1187, 0]
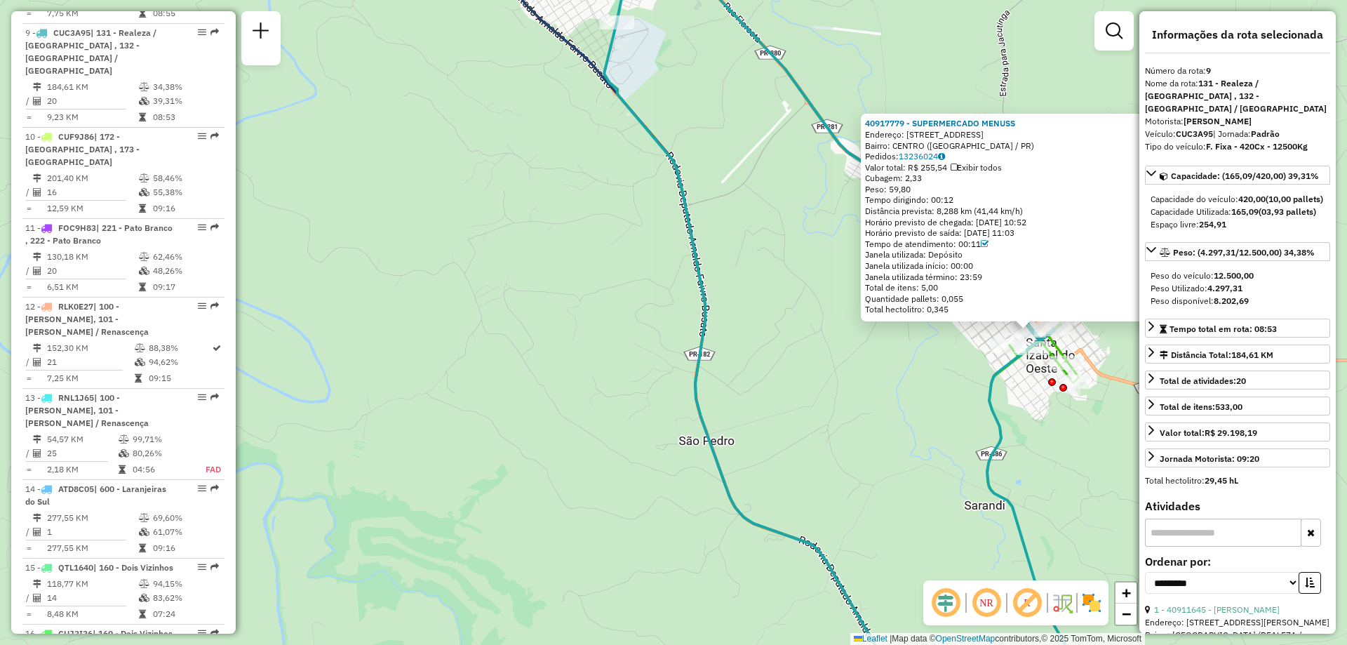
drag, startPoint x: 1003, startPoint y: 359, endPoint x: 752, endPoint y: 400, distance: 254.6
click at [752, 400] on div "40917779 - SUPERMERCADO MENUSS Endereço: Avenida dos Pinheiros 777 Bairro: CENT…" at bounding box center [673, 322] width 1347 height 645
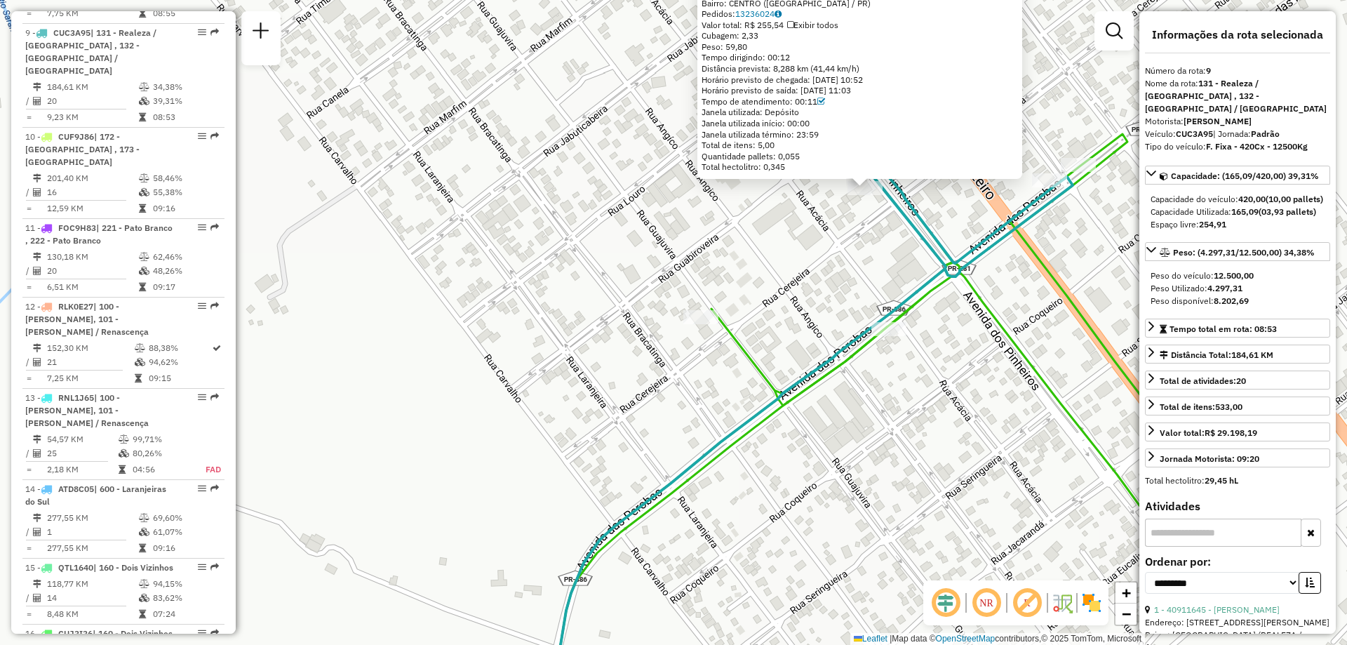
click at [929, 239] on icon at bounding box center [811, 322] width 523 height 774
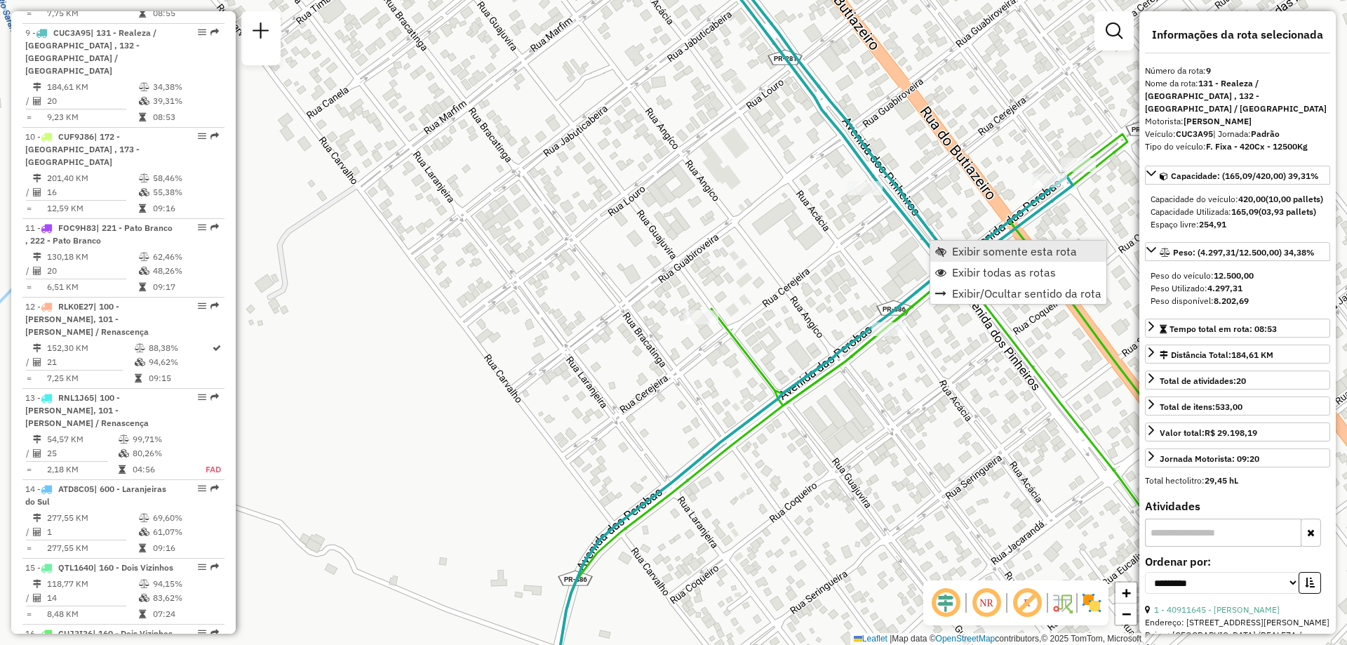
click at [976, 254] on span "Exibir somente esta rota" at bounding box center [1014, 251] width 125 height 11
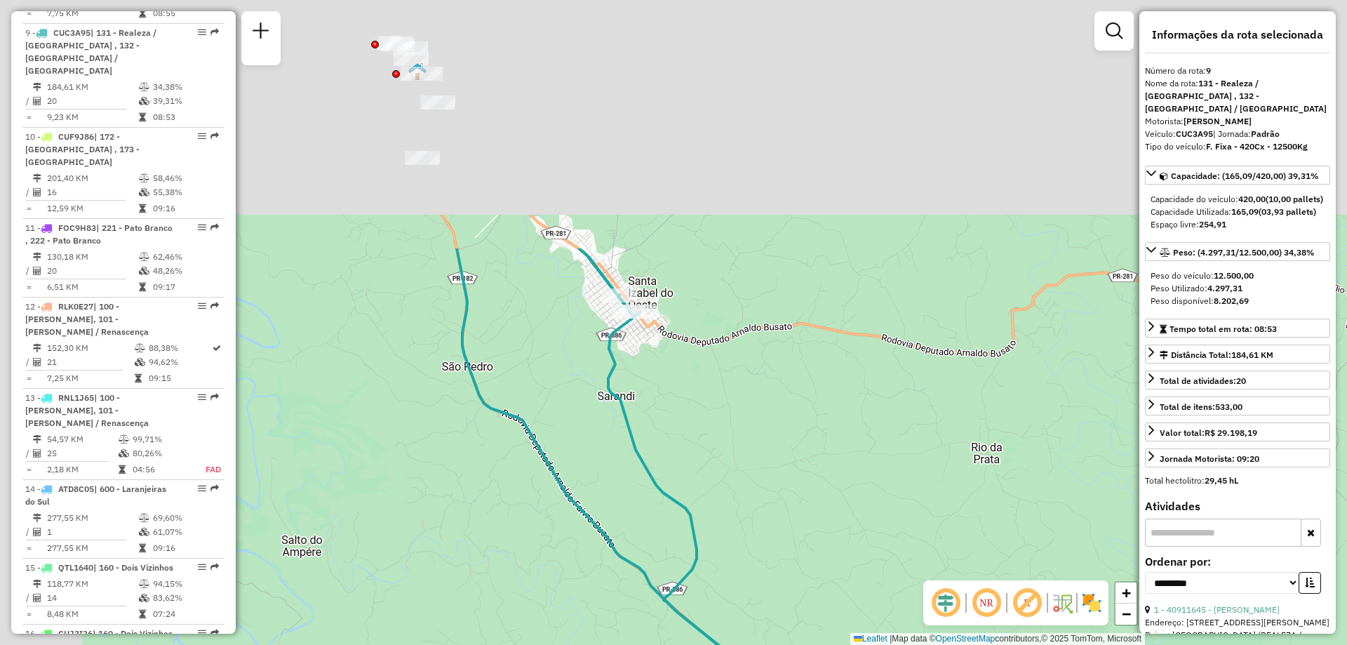
drag, startPoint x: 519, startPoint y: 222, endPoint x: 624, endPoint y: 535, distance: 330.0
click at [624, 535] on div "Janela de atendimento Grade de atendimento Capacidade Transportadoras Veículos …" at bounding box center [673, 322] width 1347 height 645
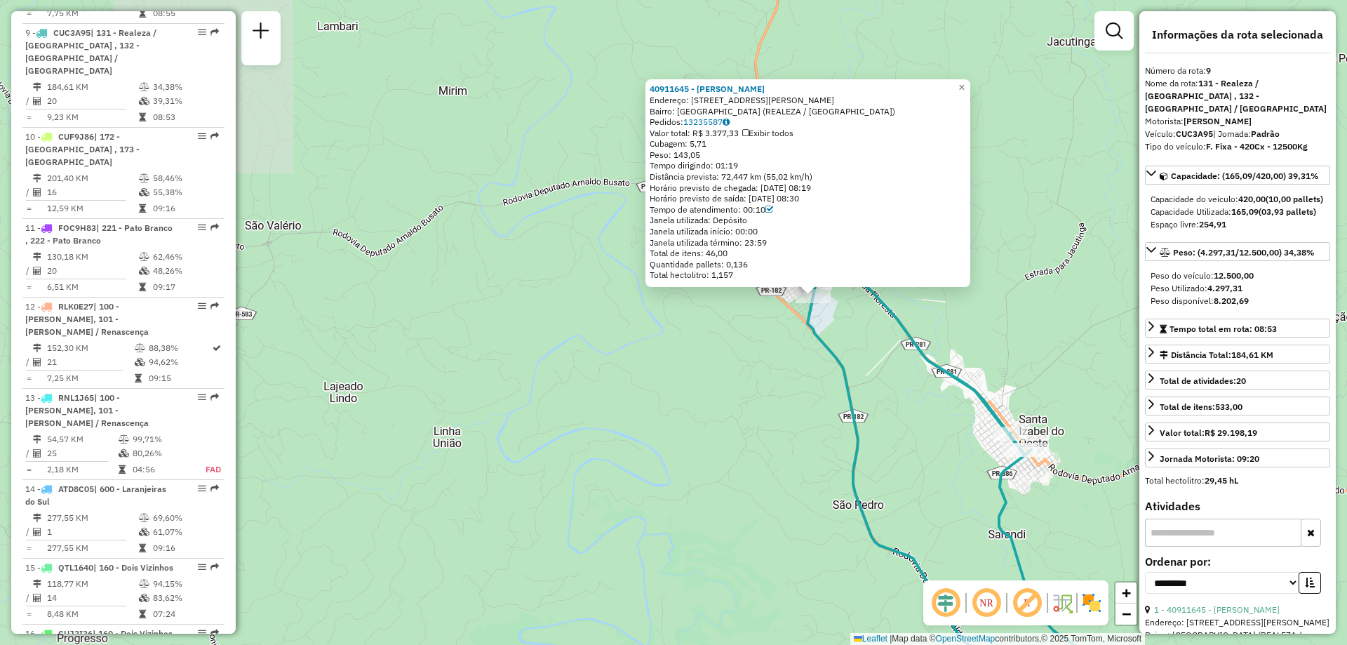
drag, startPoint x: 894, startPoint y: 364, endPoint x: 819, endPoint y: 354, distance: 75.7
click at [821, 376] on div "40911645 - GILMAR PASTORE Endereço: R RUA HILARIO BOENSTRUP 496 Bairro: PARQUE …" at bounding box center [673, 322] width 1347 height 645
click at [964, 82] on span "×" at bounding box center [961, 88] width 6 height 12
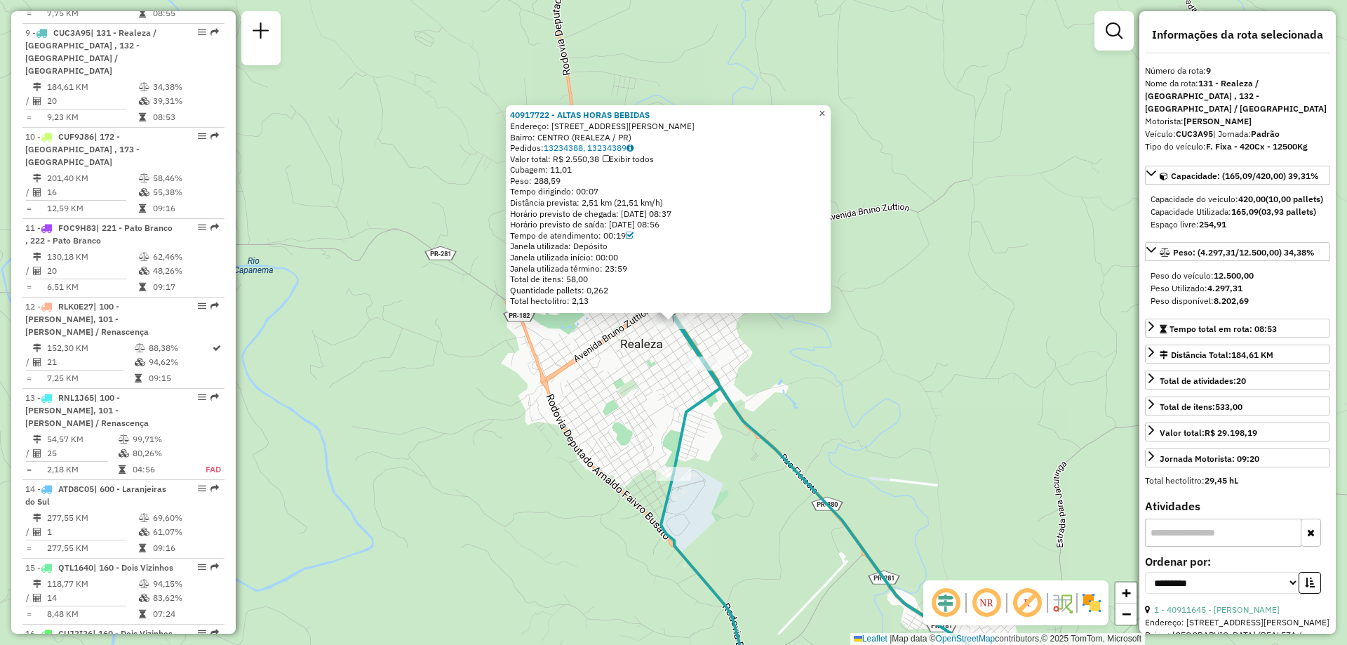
click at [825, 109] on span "×" at bounding box center [822, 113] width 6 height 12
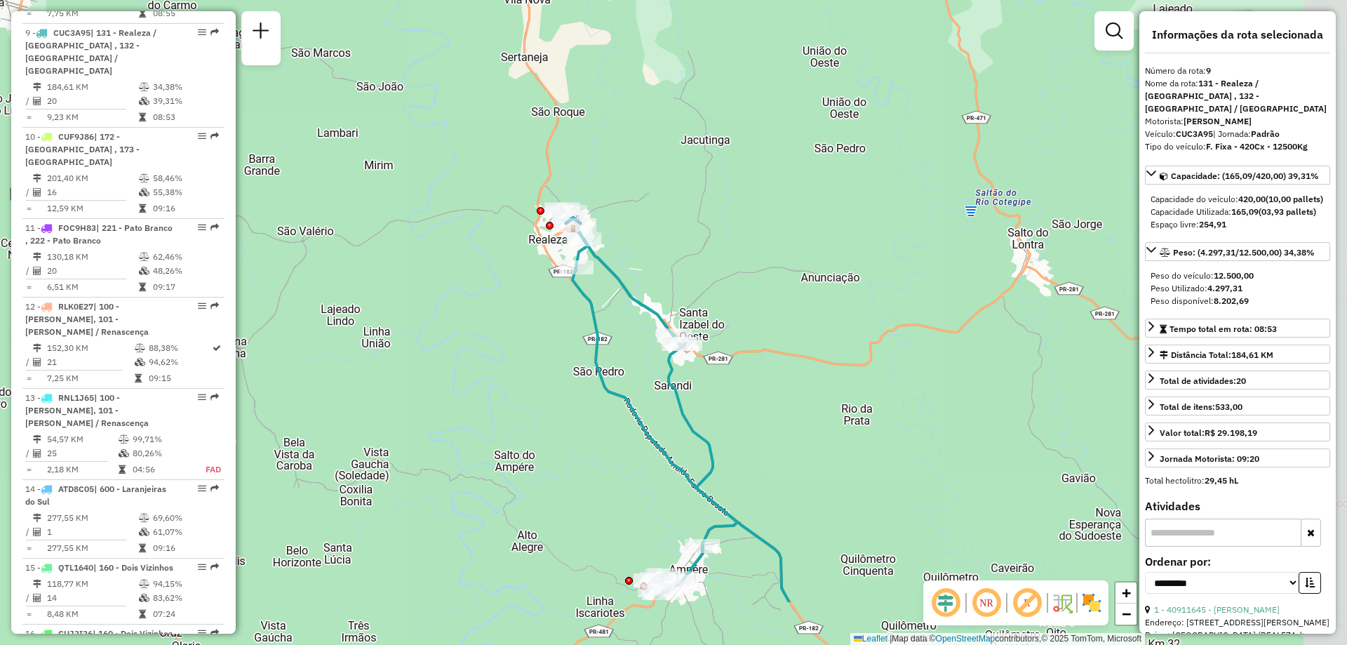
drag, startPoint x: 937, startPoint y: 387, endPoint x: 721, endPoint y: 313, distance: 228.3
click at [721, 279] on div "Janela de atendimento Grade de atendimento Capacidade Transportadoras Veículos …" at bounding box center [673, 322] width 1347 height 645
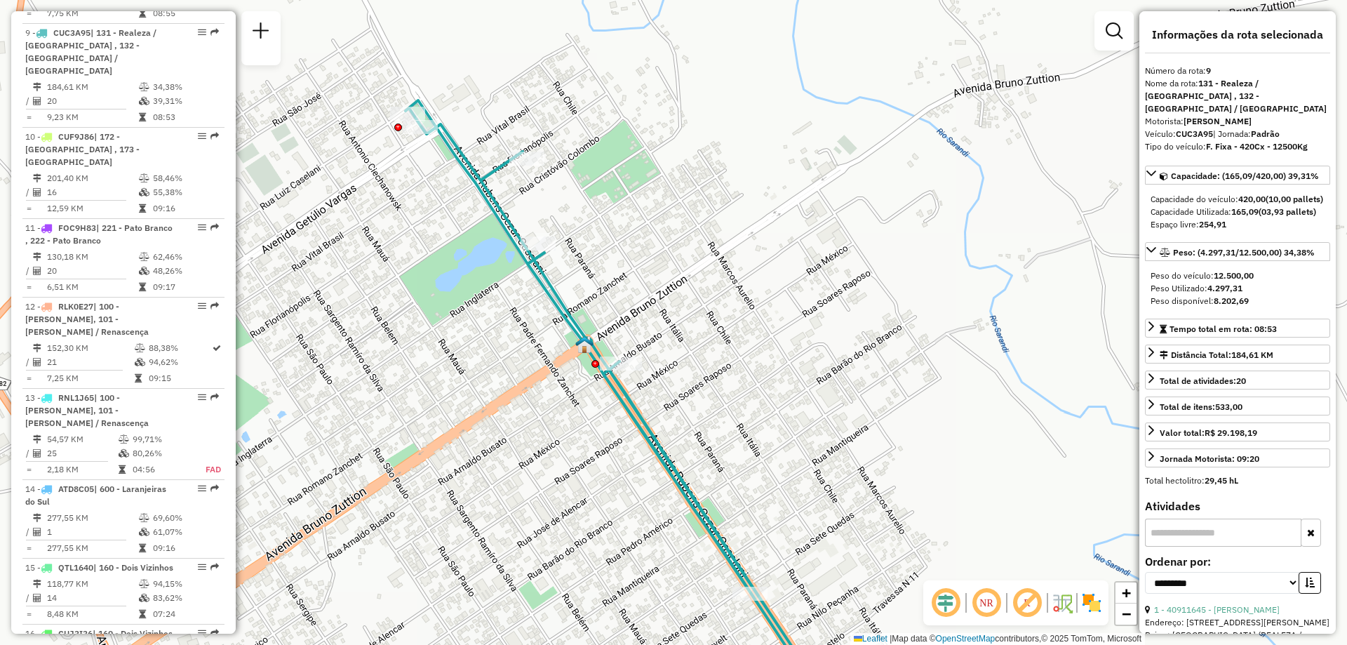
drag, startPoint x: 702, startPoint y: 307, endPoint x: 574, endPoint y: 128, distance: 220.3
click at [574, 128] on div "Janela de atendimento Grade de atendimento Capacidade Transportadoras Veículos …" at bounding box center [673, 322] width 1347 height 645
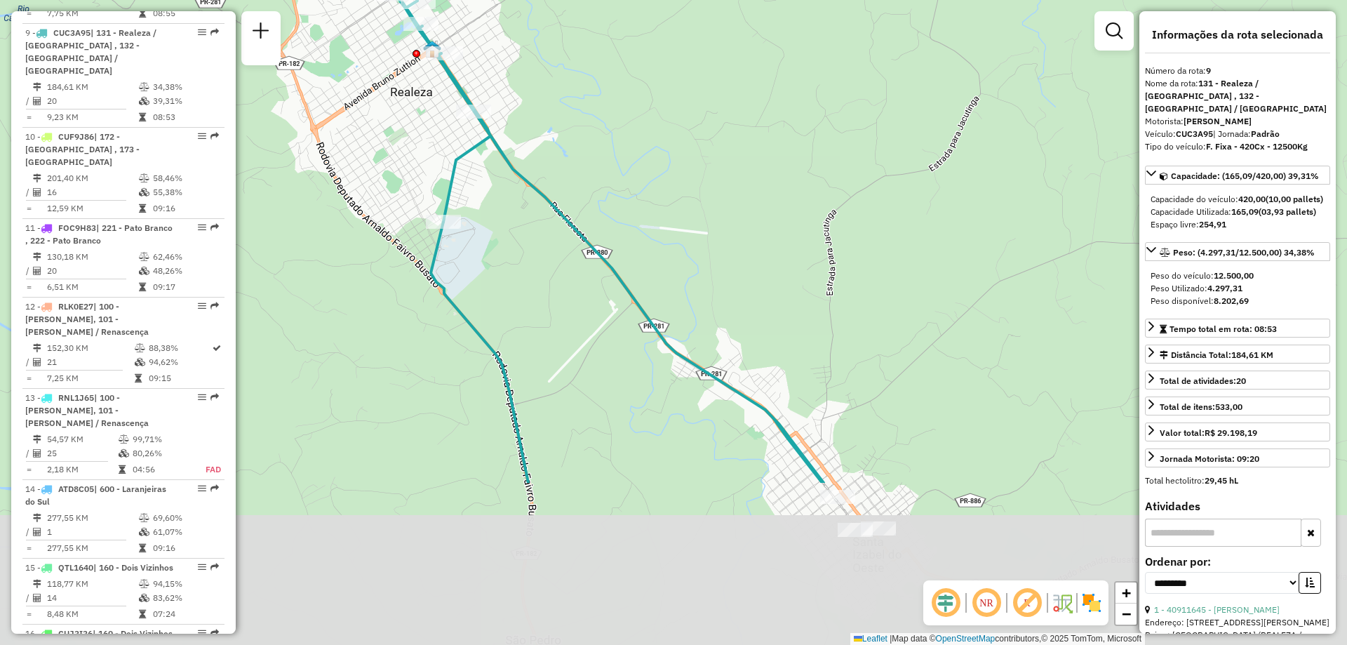
drag, startPoint x: 760, startPoint y: 417, endPoint x: 629, endPoint y: 192, distance: 260.3
click at [629, 192] on div "Janela de atendimento Grade de atendimento Capacidade Transportadoras Veículos …" at bounding box center [673, 322] width 1347 height 645
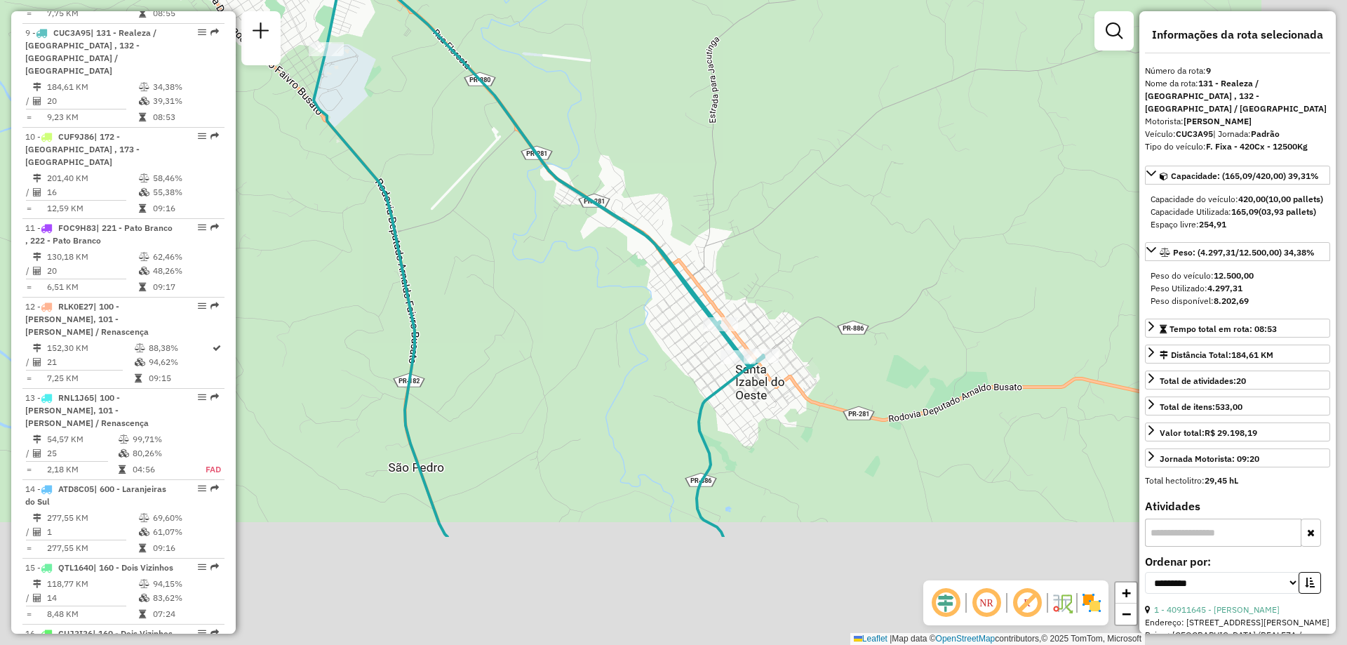
drag, startPoint x: 687, startPoint y: 315, endPoint x: 607, endPoint y: 204, distance: 137.3
click at [607, 204] on icon at bounding box center [517, 175] width 493 height 721
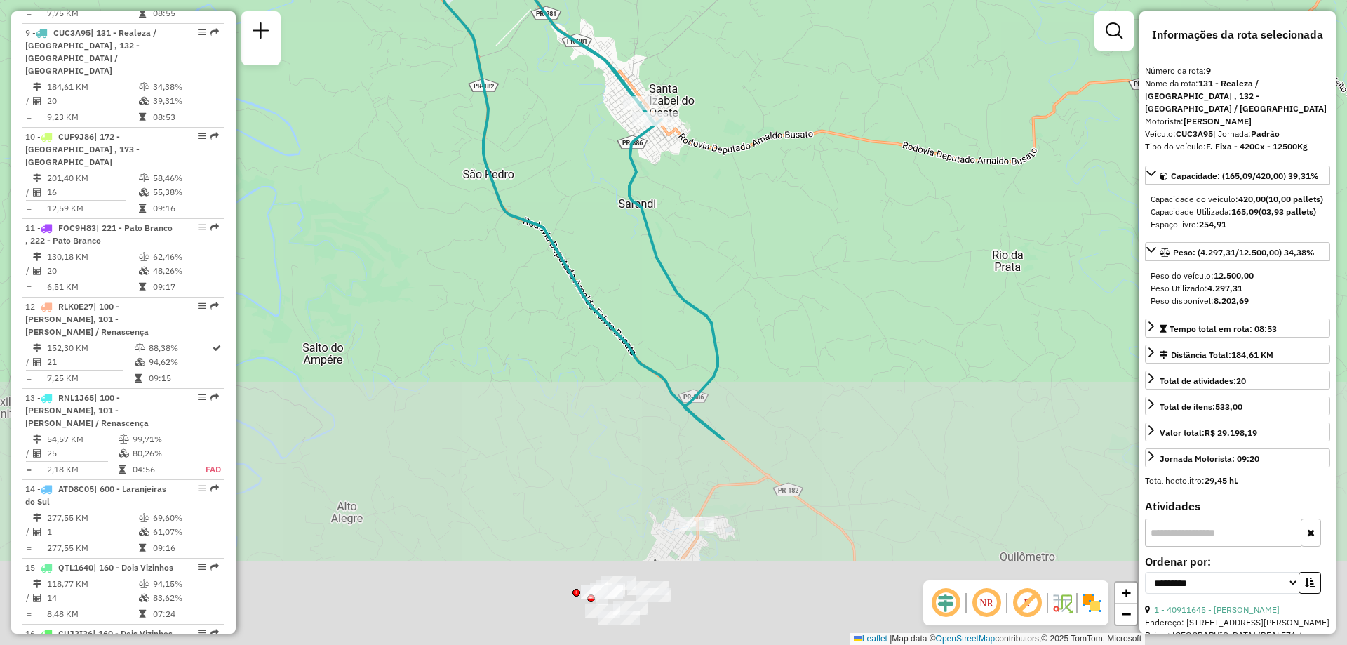
drag, startPoint x: 726, startPoint y: 481, endPoint x: 616, endPoint y: 157, distance: 342.2
click at [616, 159] on icon at bounding box center [570, 144] width 308 height 592
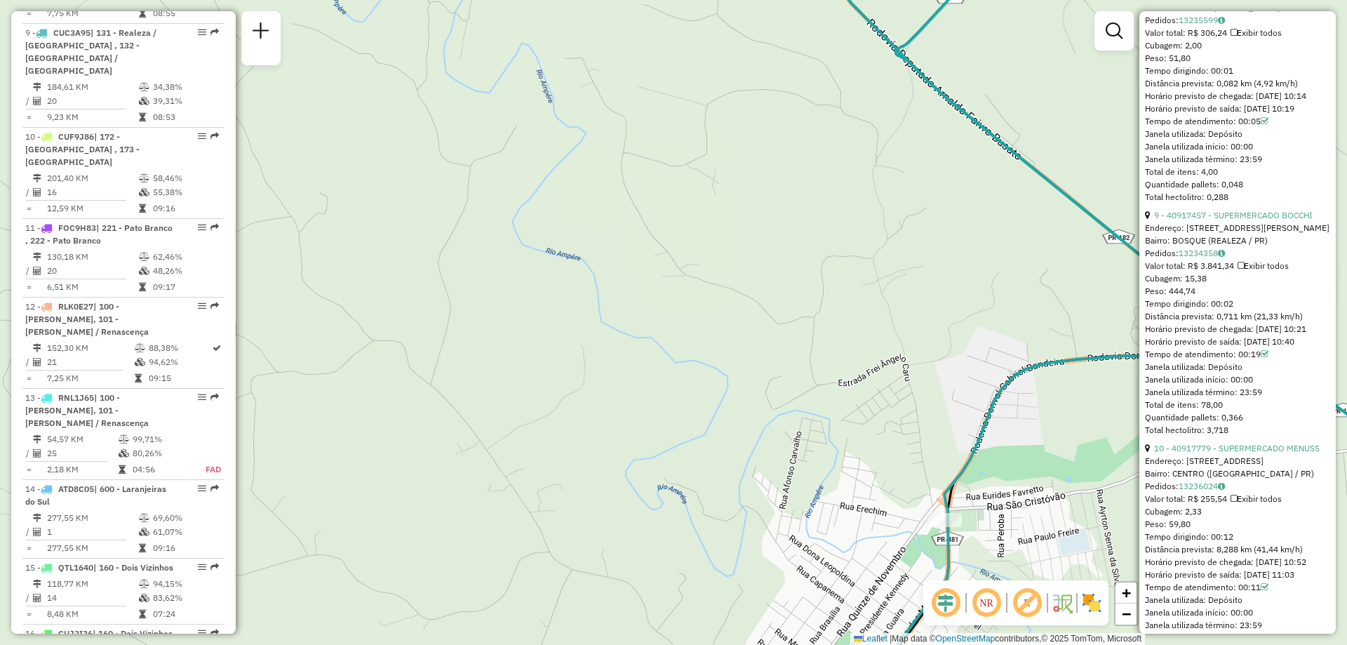
scroll to position [2316, 0]
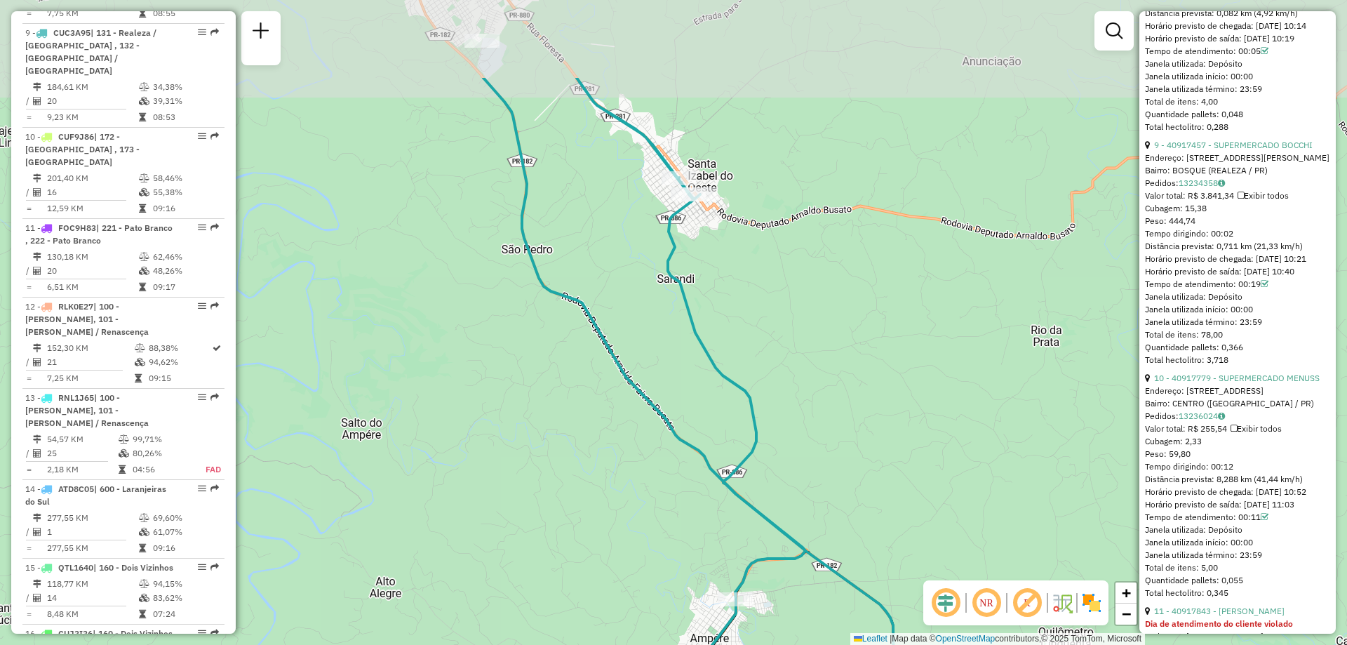
drag, startPoint x: 653, startPoint y: 218, endPoint x: 679, endPoint y: 353, distance: 137.2
click at [679, 353] on div "Janela de atendimento Grade de atendimento Capacidade Transportadoras Veículos …" at bounding box center [673, 322] width 1347 height 645
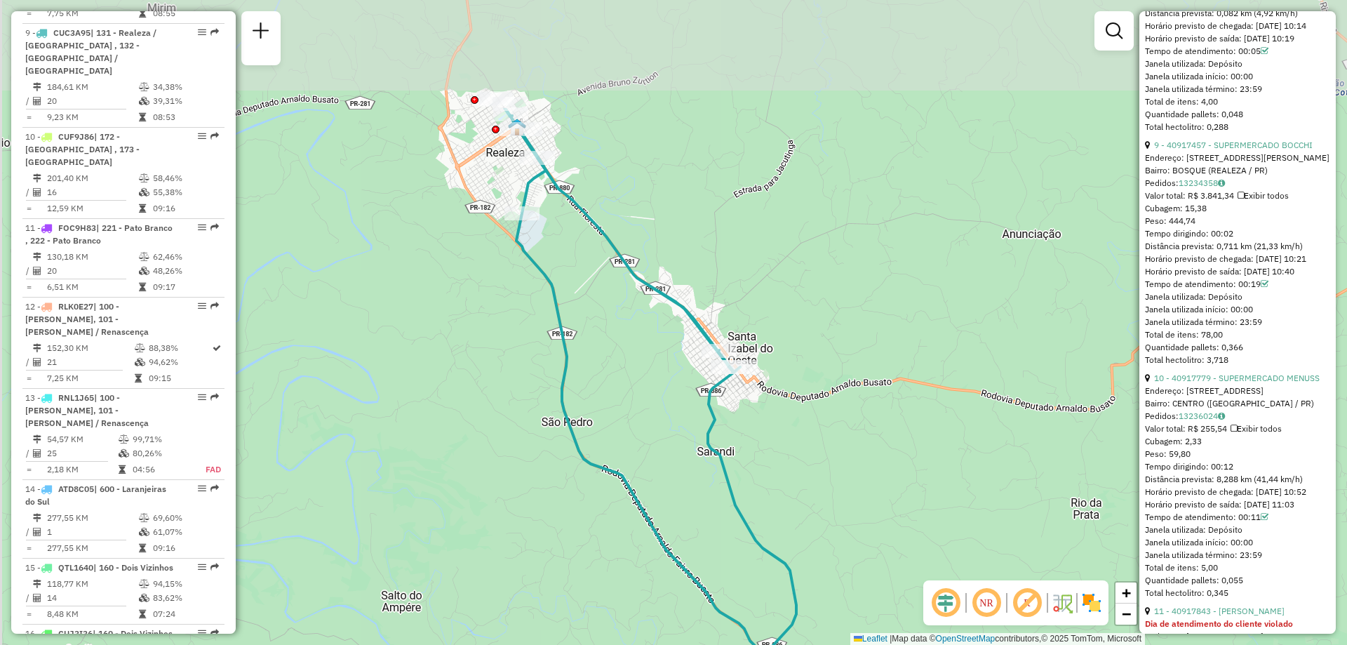
drag, startPoint x: 542, startPoint y: 252, endPoint x: 576, endPoint y: 352, distance: 105.8
click at [576, 352] on div "Janela de atendimento Grade de atendimento Capacidade Transportadoras Veículos …" at bounding box center [673, 322] width 1347 height 645
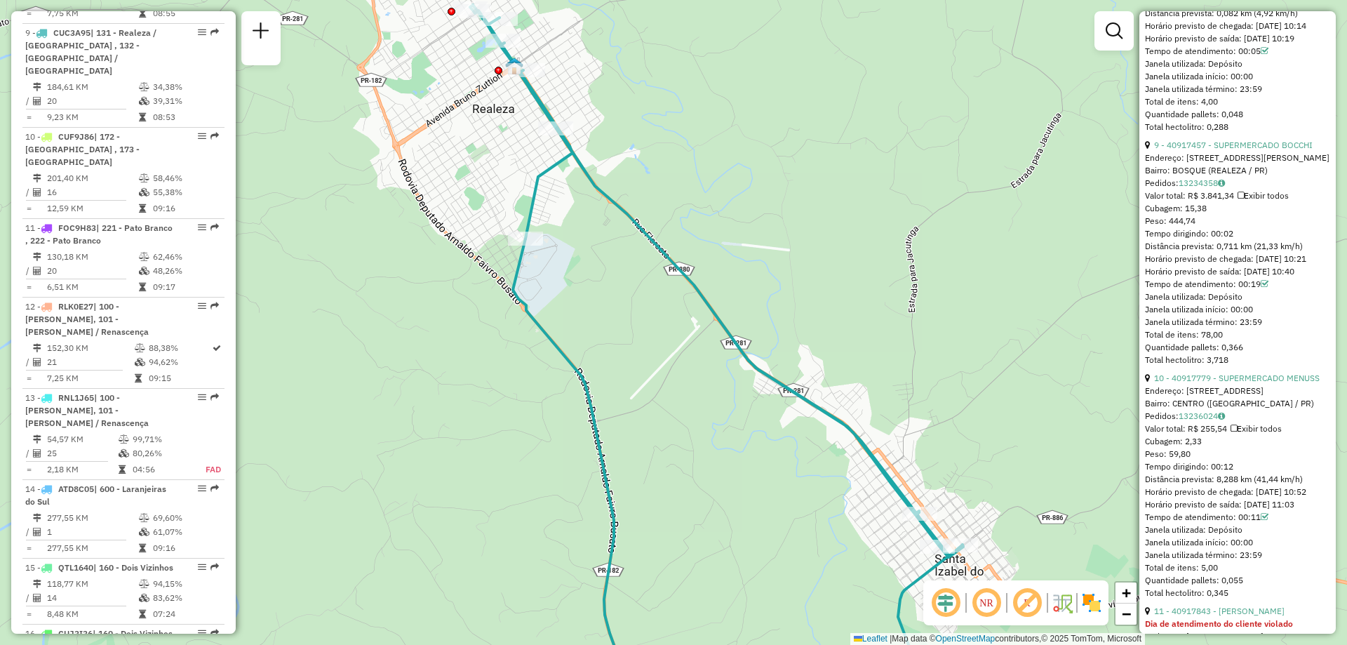
drag, startPoint x: 806, startPoint y: 399, endPoint x: 705, endPoint y: 255, distance: 176.4
click at [705, 255] on icon at bounding box center [716, 357] width 493 height 705
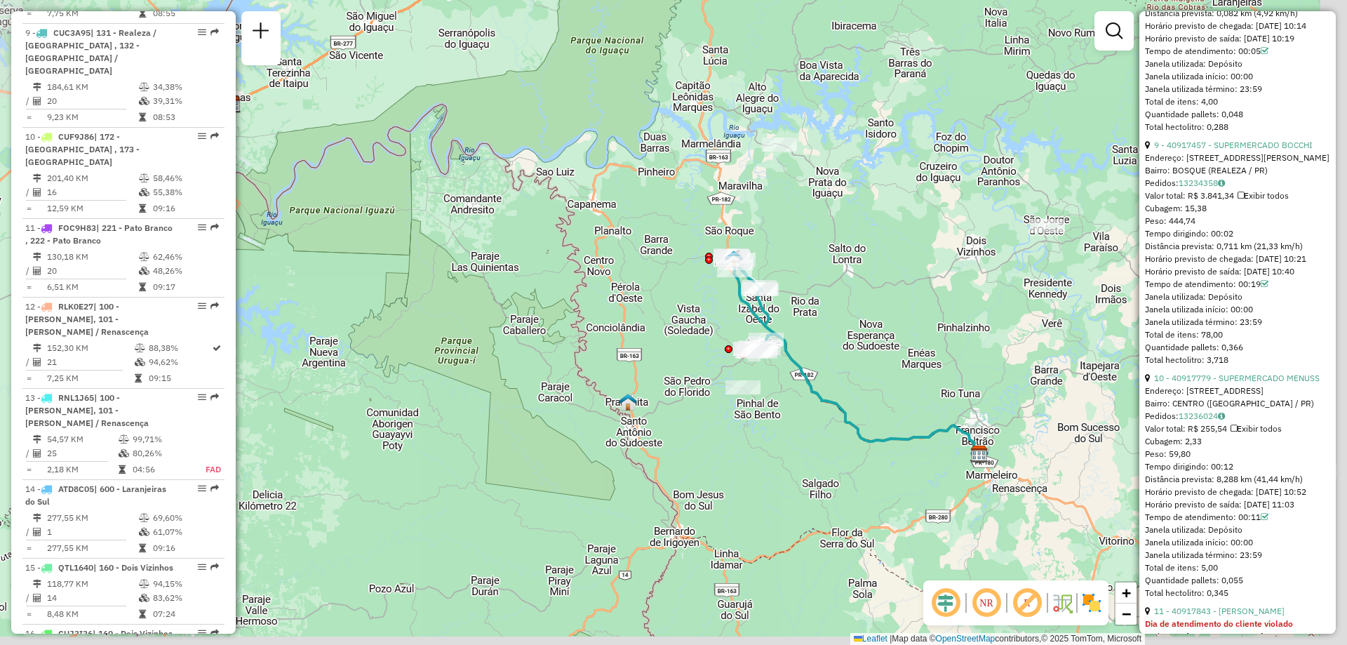
drag, startPoint x: 852, startPoint y: 349, endPoint x: 806, endPoint y: 322, distance: 53.4
click at [806, 323] on div "Janela de atendimento Grade de atendimento Capacidade Transportadoras Veículos …" at bounding box center [673, 322] width 1347 height 645
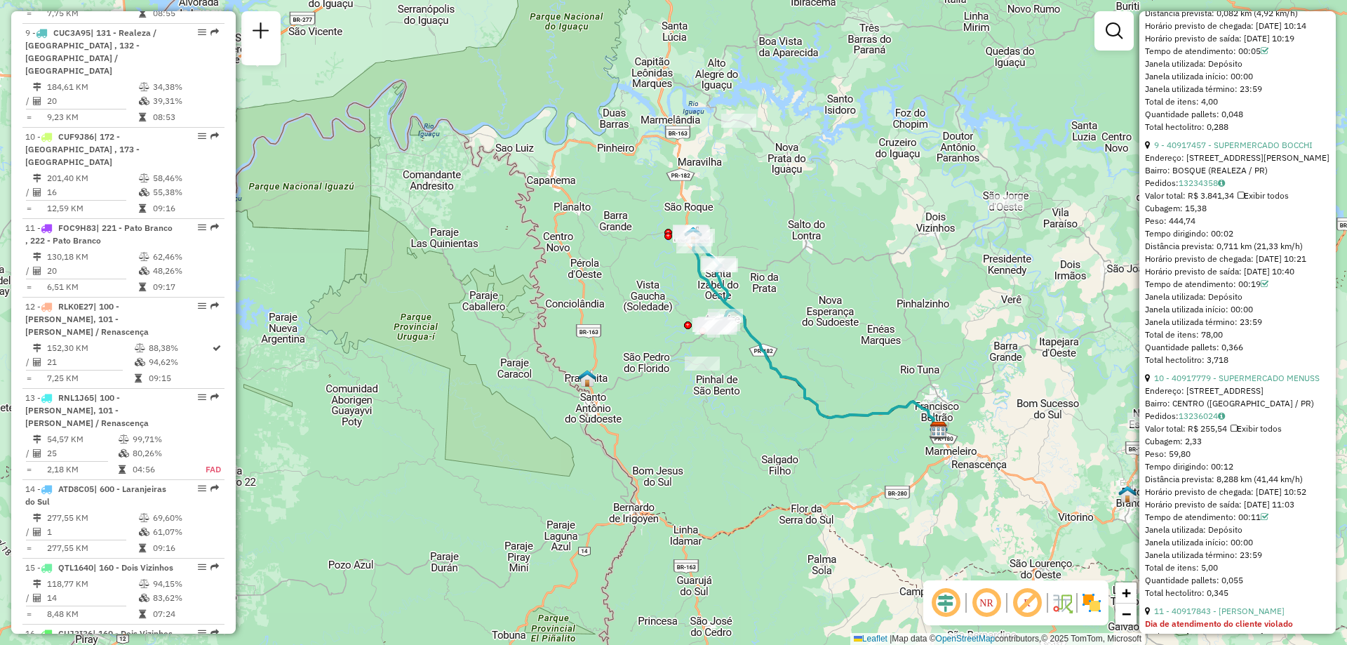
click at [791, 387] on icon at bounding box center [816, 338] width 246 height 184
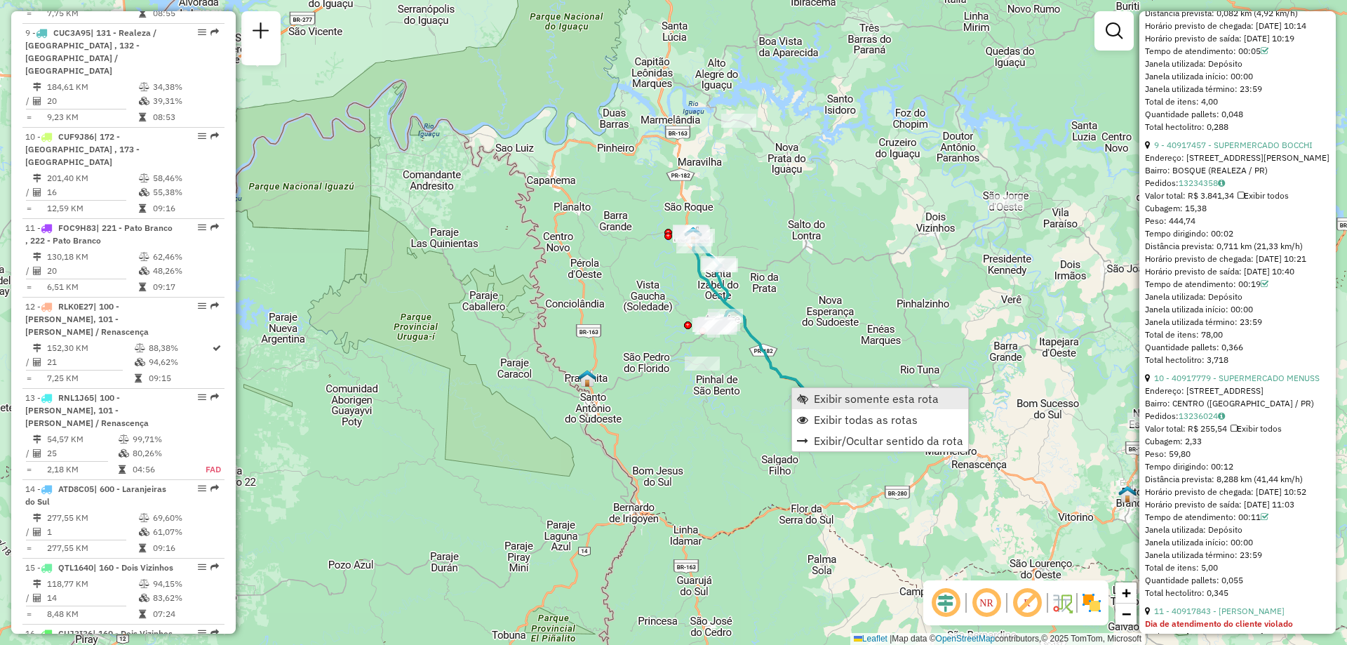
click at [831, 396] on span "Exibir somente esta rota" at bounding box center [876, 398] width 125 height 11
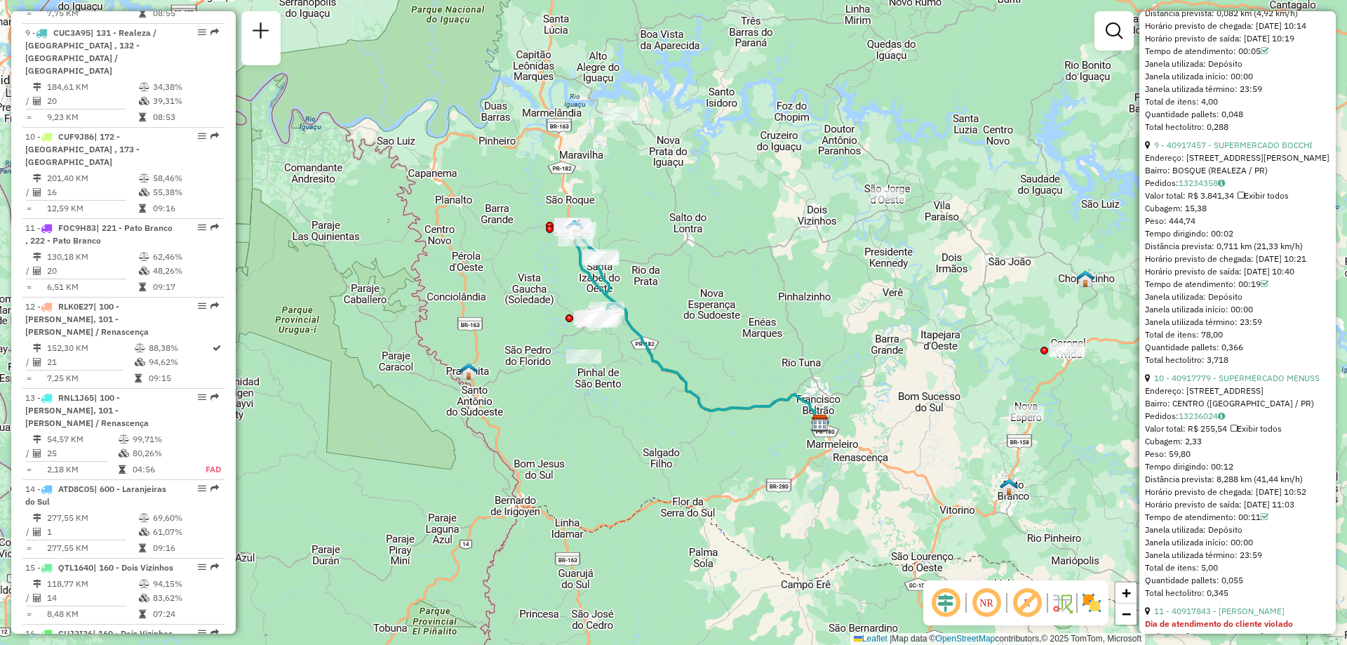
click at [759, 417] on div "Janela de atendimento Grade de atendimento Capacidade Transportadoras Veículos …" at bounding box center [673, 322] width 1347 height 645
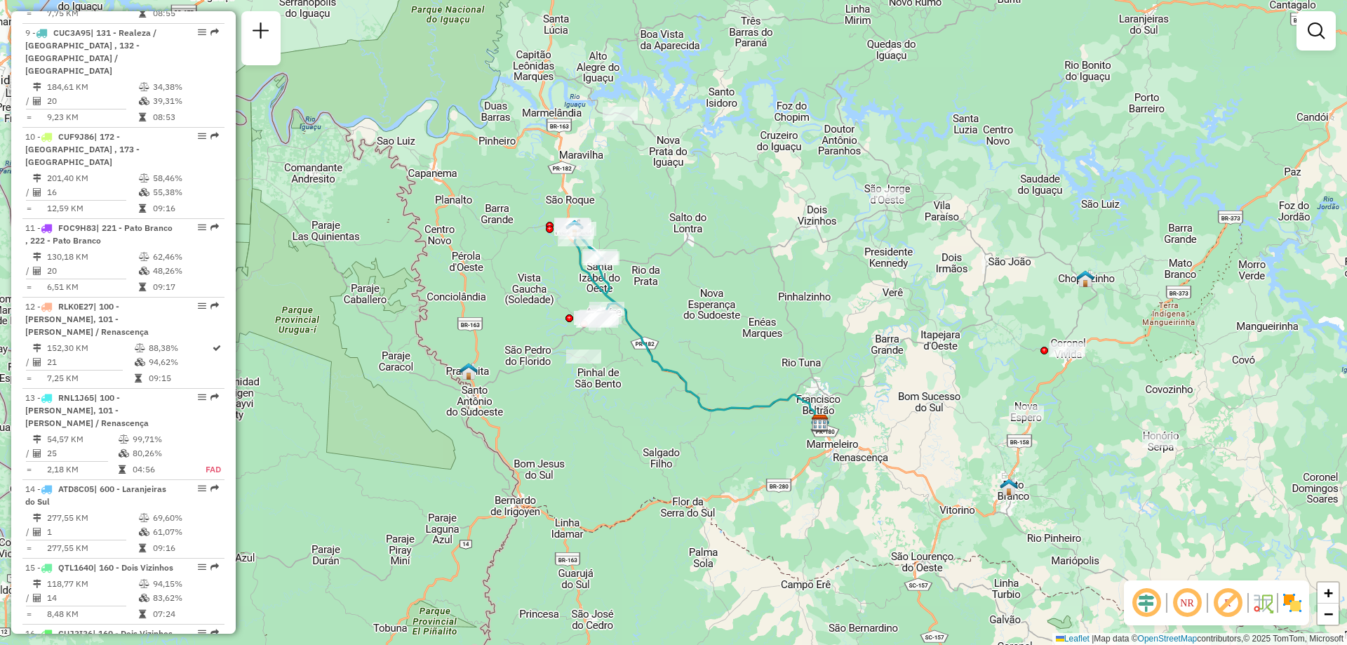
select select "**********"
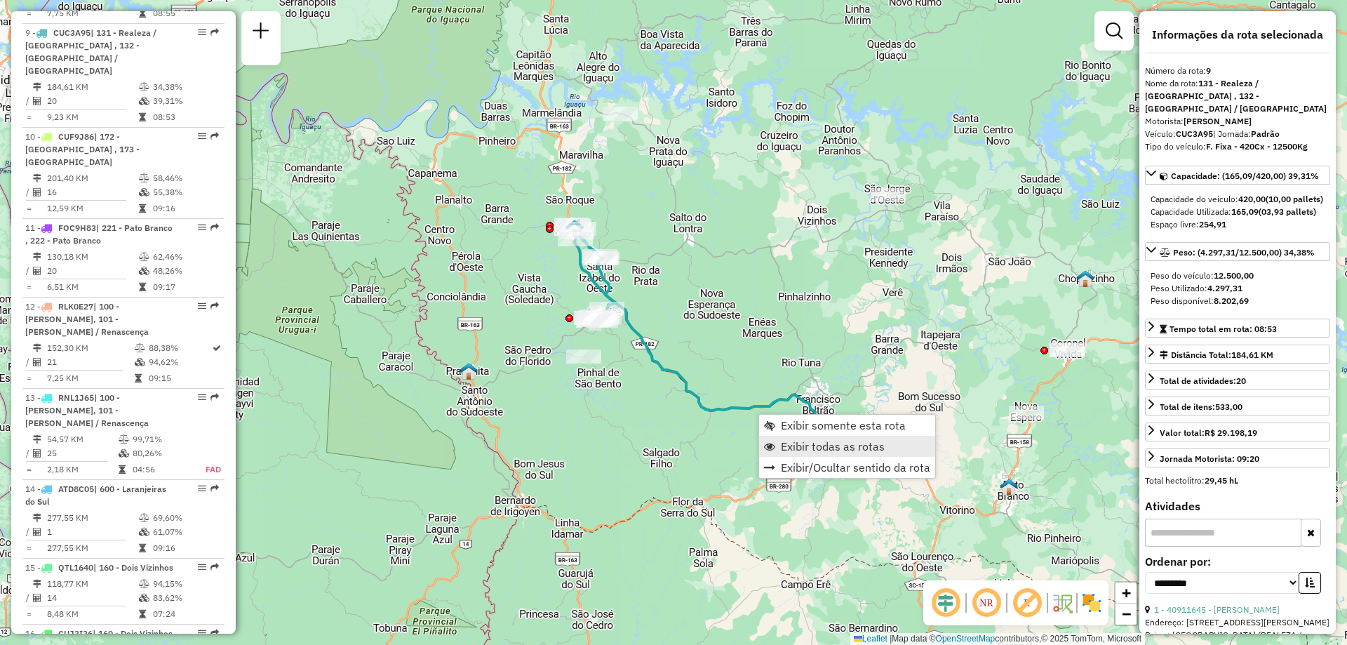
click at [827, 444] on span "Exibir todas as rotas" at bounding box center [833, 446] width 104 height 11
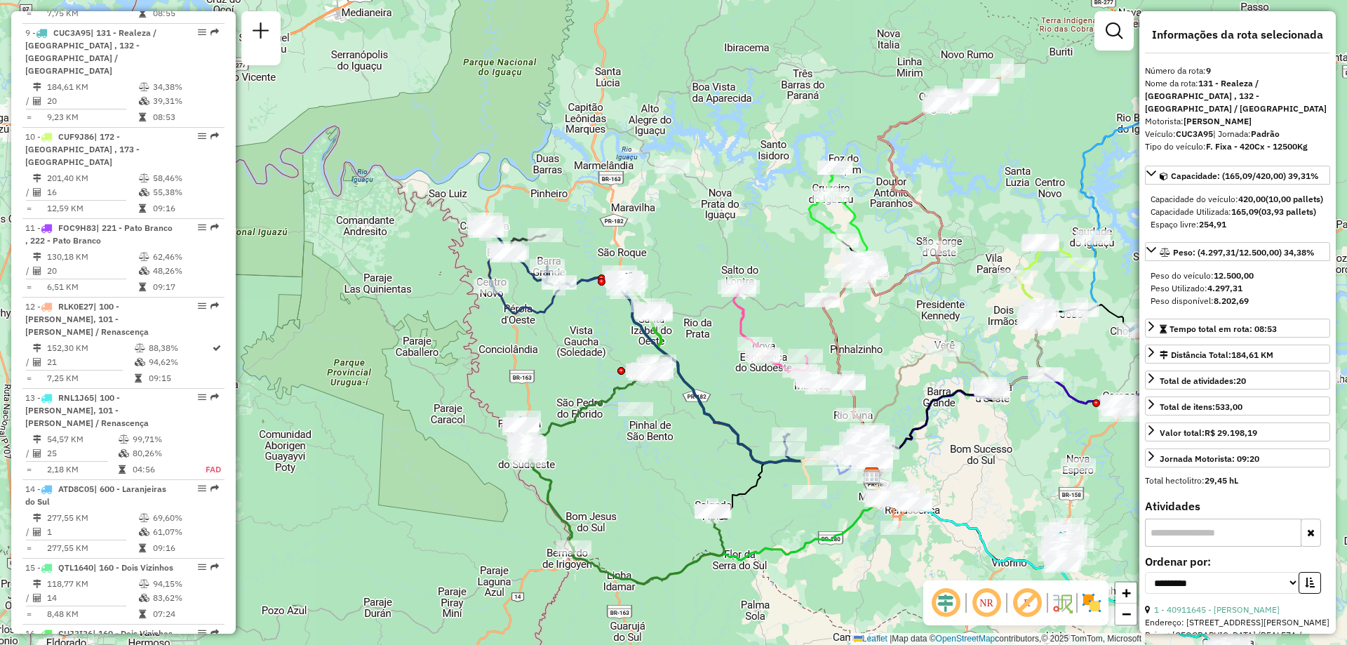
drag, startPoint x: 676, startPoint y: 319, endPoint x: 726, endPoint y: 382, distance: 81.4
click at [726, 382] on div "Janela de atendimento Grade de atendimento Capacidade Transportadoras Veículos …" at bounding box center [673, 322] width 1347 height 645
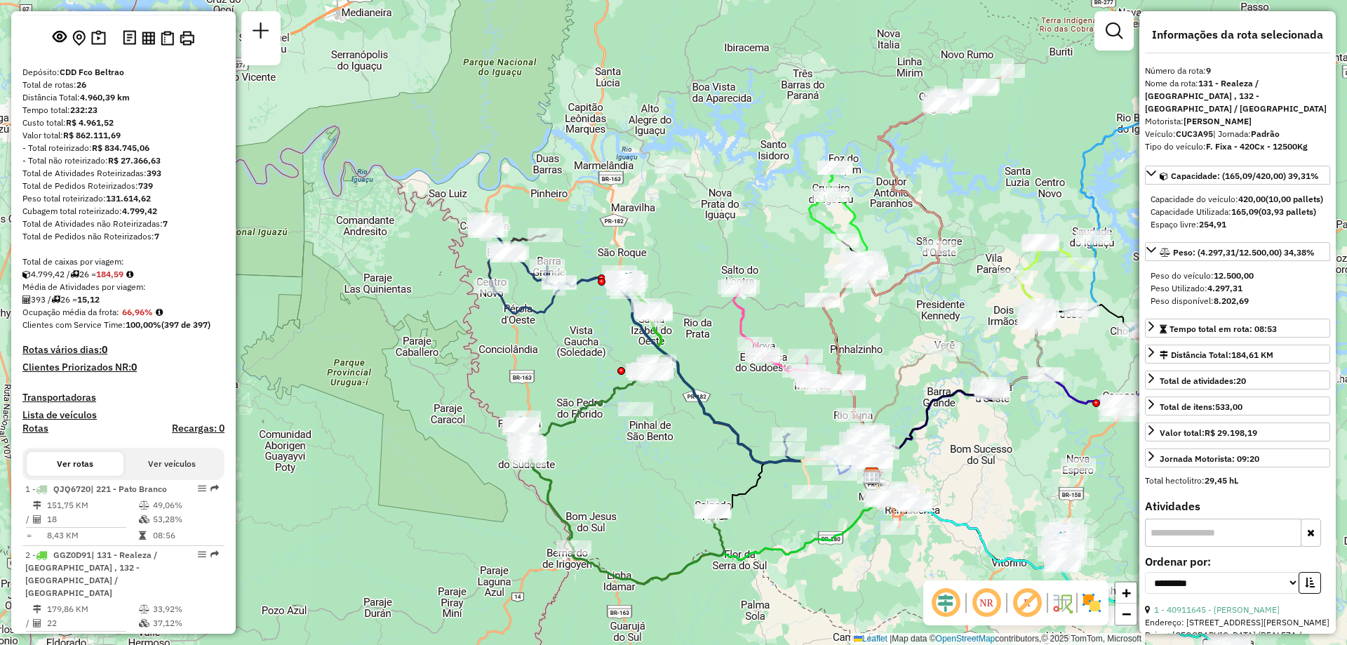
scroll to position [0, 0]
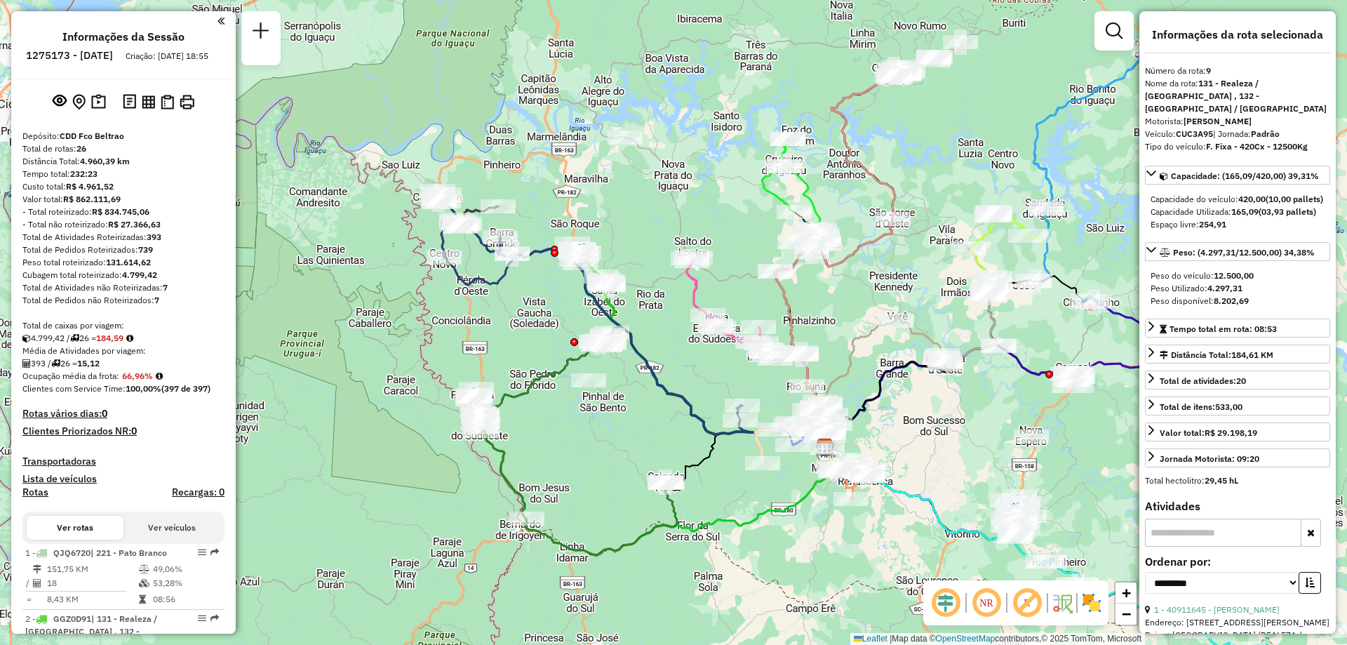
drag, startPoint x: 719, startPoint y: 390, endPoint x: 672, endPoint y: 361, distance: 55.1
click at [672, 361] on div "Janela de atendimento Grade de atendimento Capacidade Transportadoras Veículos …" at bounding box center [673, 322] width 1347 height 645
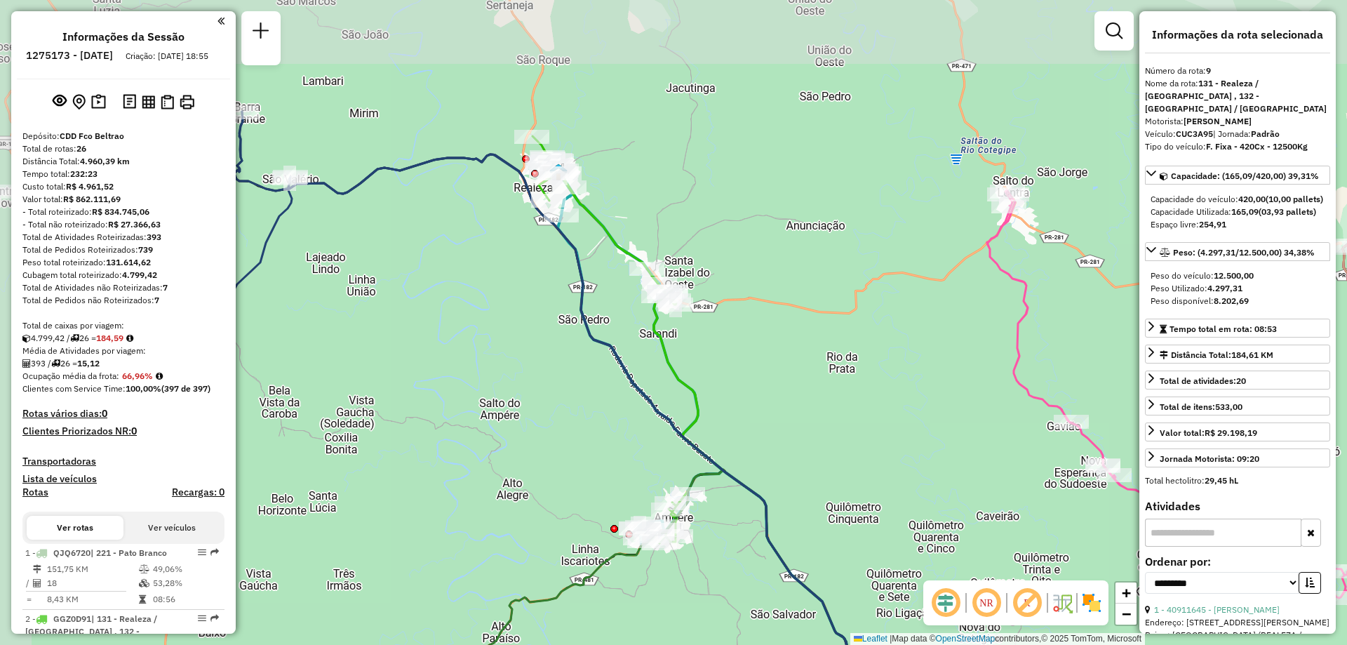
drag, startPoint x: 437, startPoint y: 281, endPoint x: 608, endPoint y: 428, distance: 224.9
click at [608, 429] on div "Janela de atendimento Grade de atendimento Capacidade Transportadoras Veículos …" at bounding box center [673, 322] width 1347 height 645
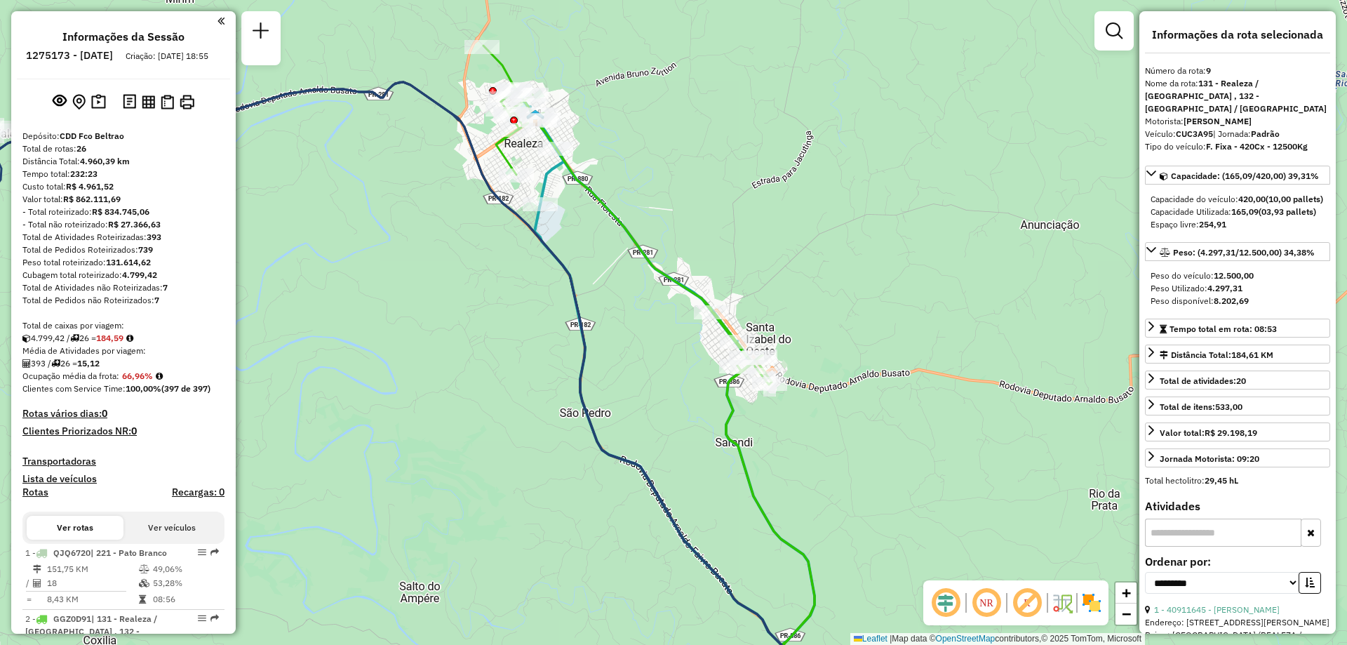
click at [613, 211] on icon at bounding box center [670, 378] width 375 height 664
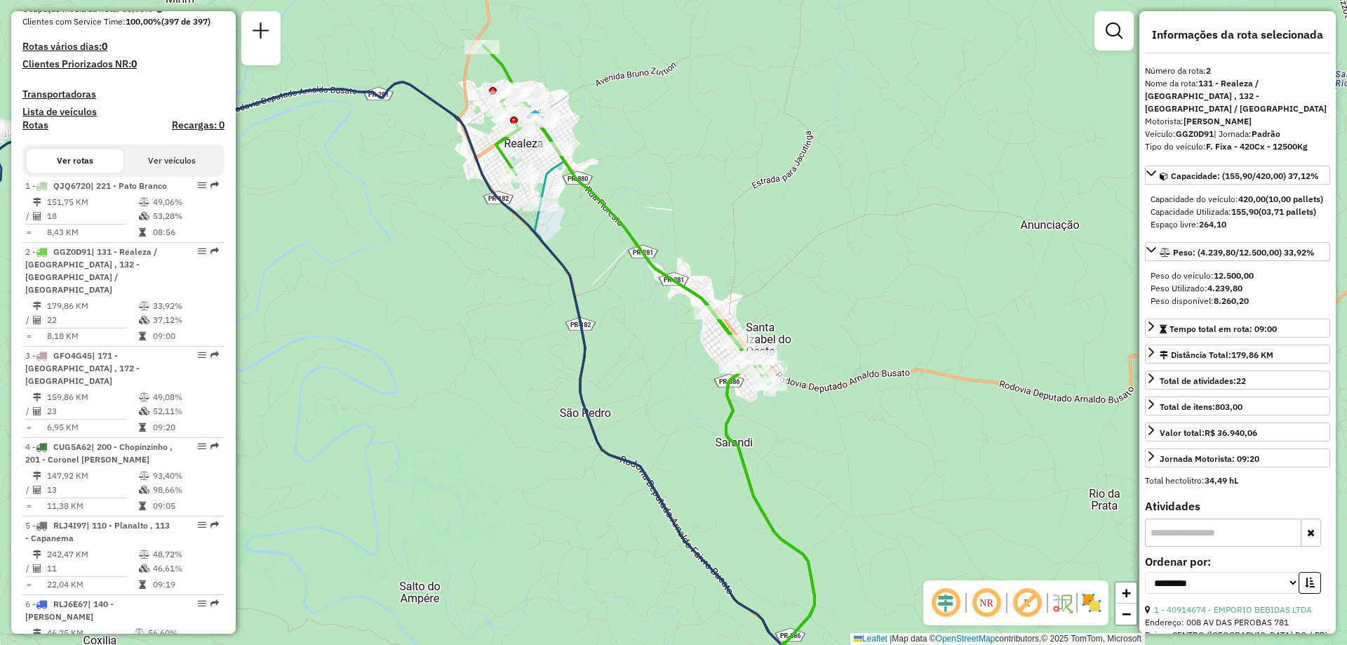
scroll to position [611, 0]
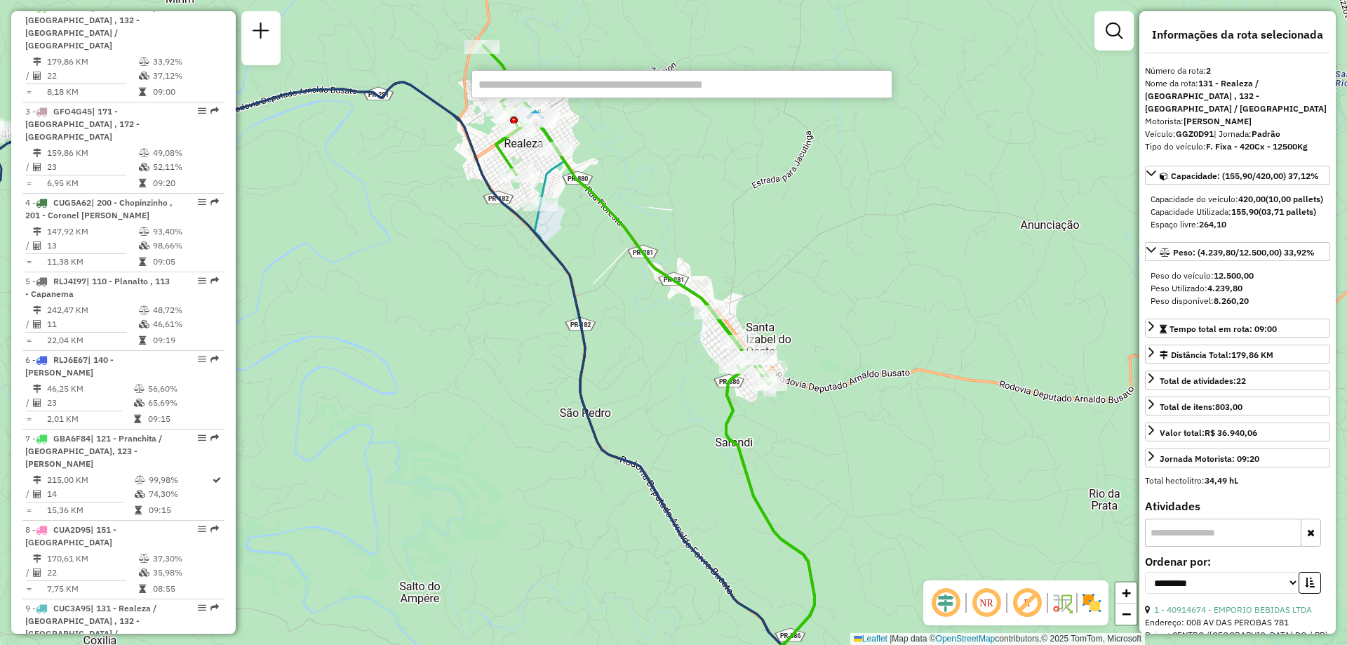
paste input "*****"
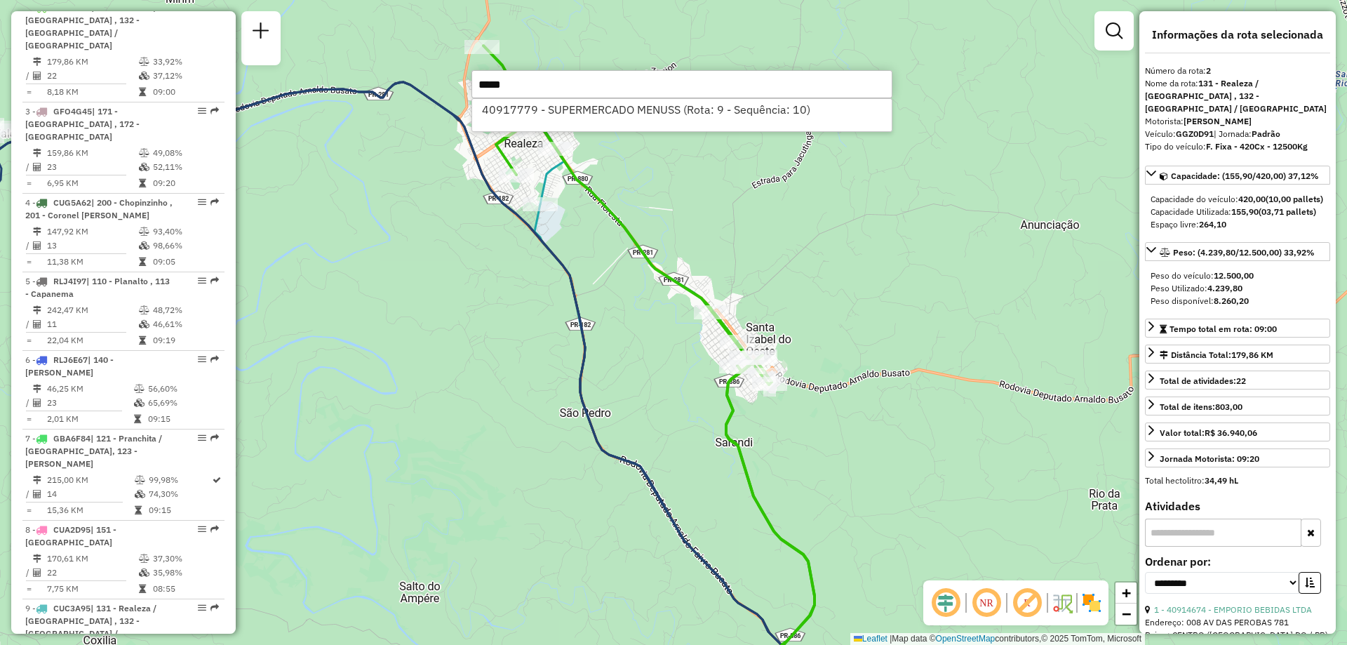
type input "*****"
click at [613, 121] on div "40917779 - SUPERMERCADO MENUSS (Rota: 9 - Sequência: 10)" at bounding box center [682, 115] width 421 height 34
click at [625, 113] on li "40917779 - SUPERMERCADO MENUSS (Rota: 9 - Sequência: 10)" at bounding box center [682, 109] width 420 height 21
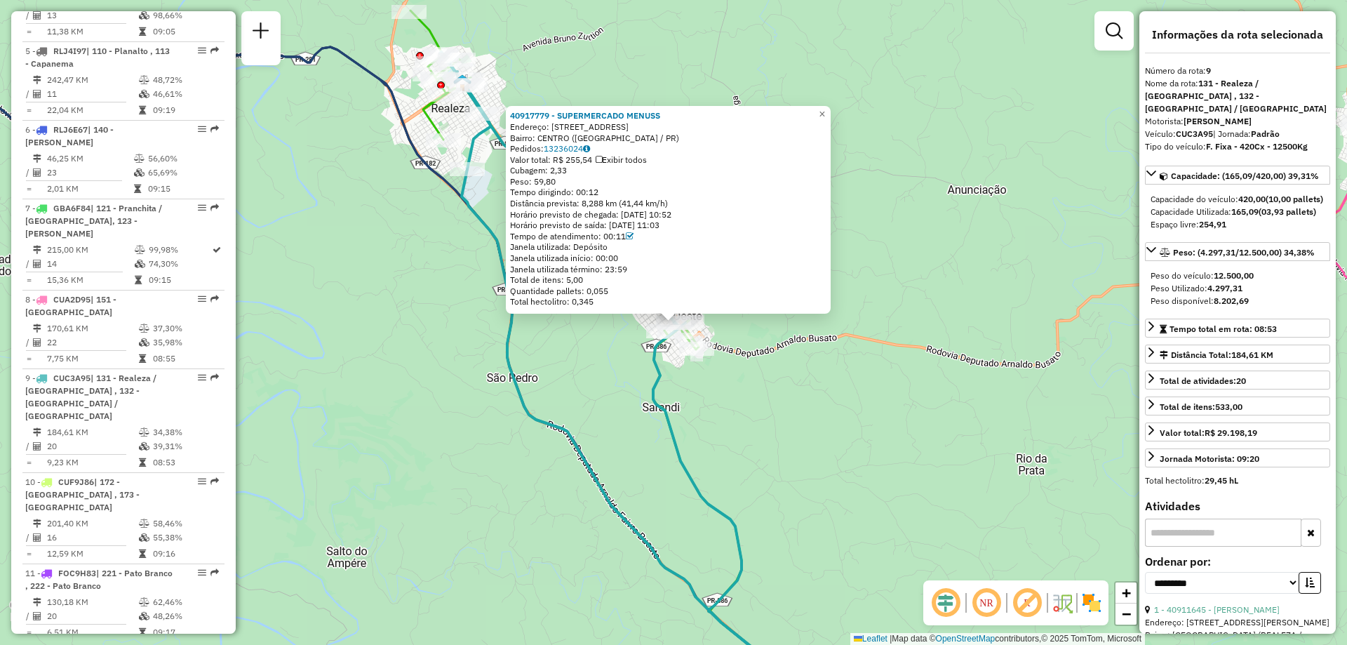
scroll to position [1187, 0]
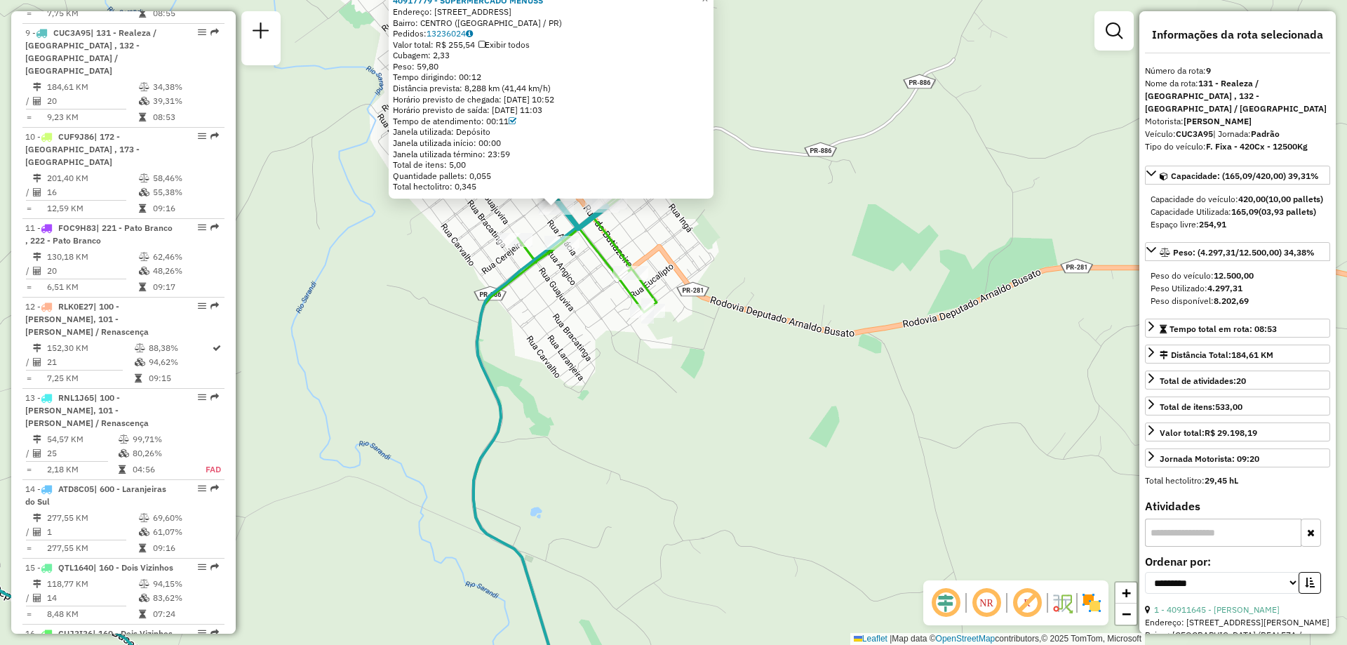
click at [761, 227] on div "40917779 - SUPERMERCADO MENUSS Endereço: Avenida dos Pinheiros 777 Bairro: CENT…" at bounding box center [673, 322] width 1347 height 645
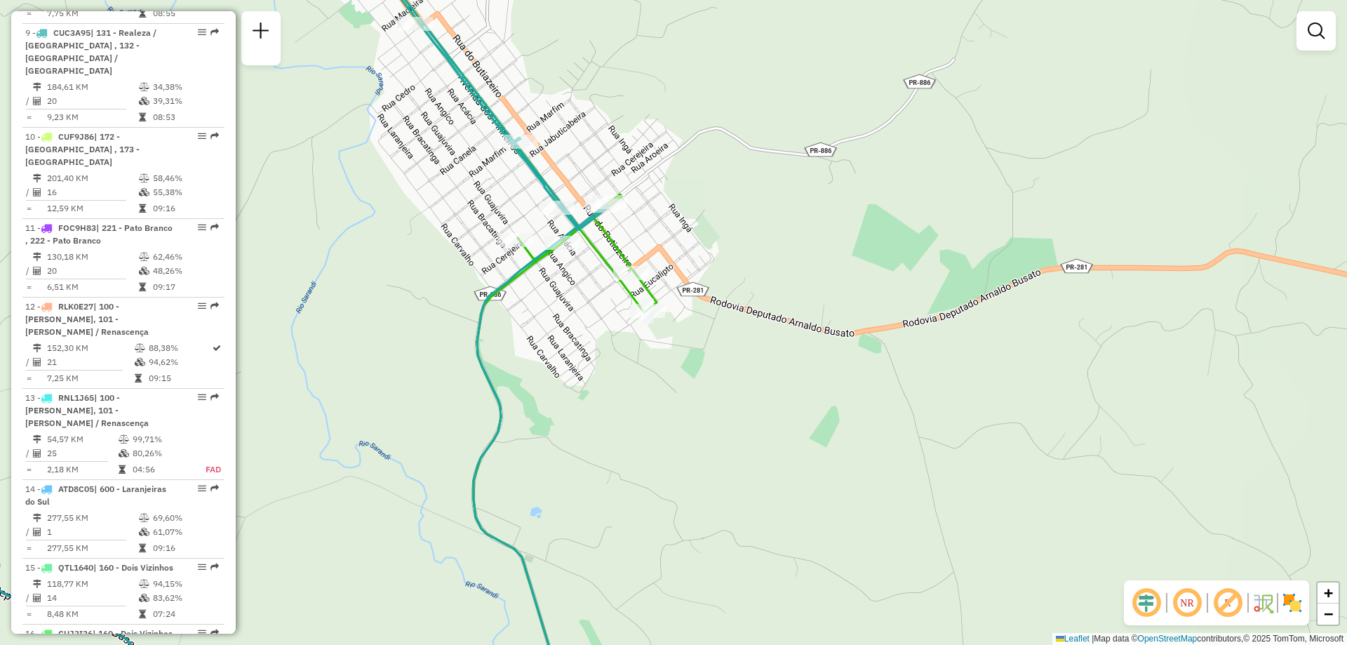
click at [589, 243] on icon at bounding box center [491, 322] width 331 height 774
select select "**********"
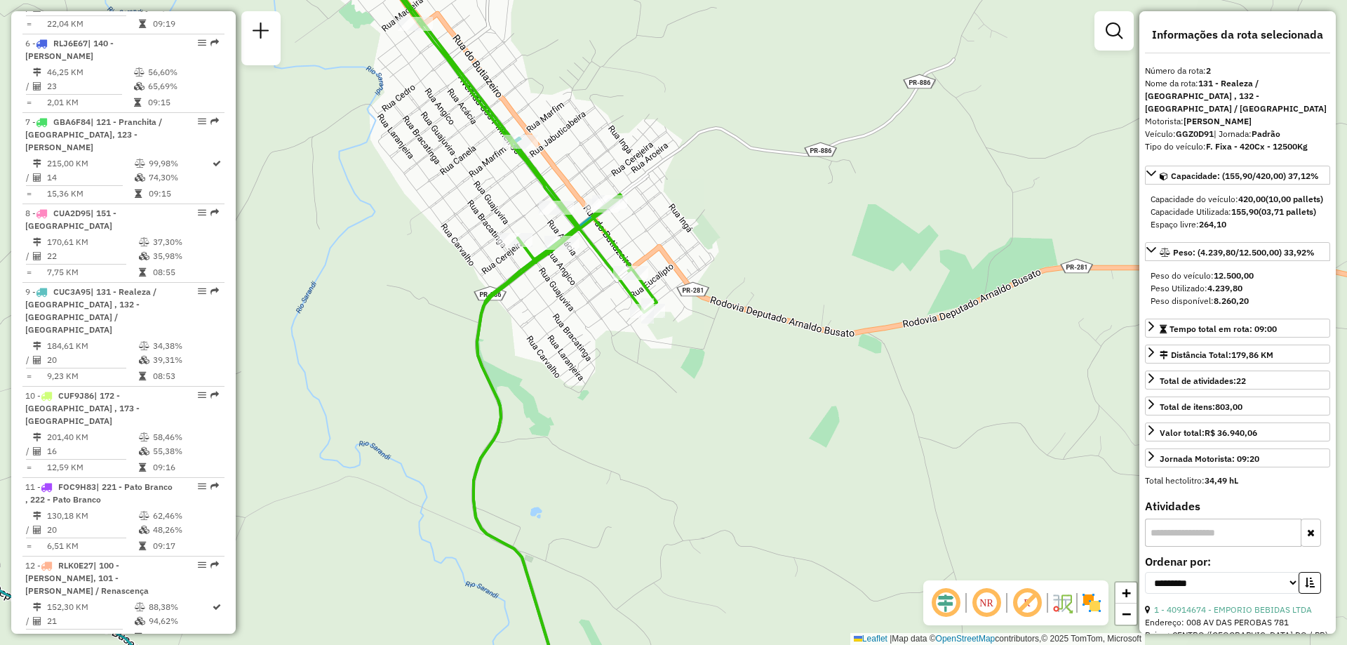
scroll to position [611, 0]
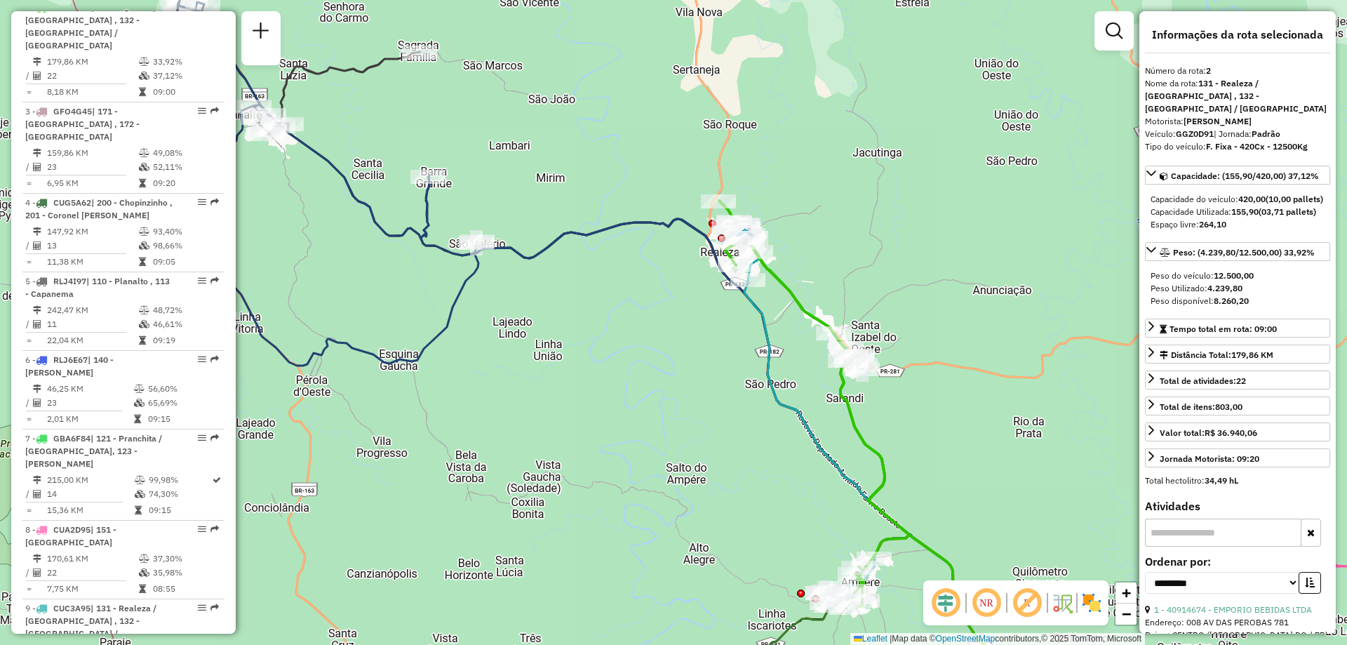
drag, startPoint x: 984, startPoint y: 316, endPoint x: 933, endPoint y: 317, distance: 51.2
click at [933, 317] on div "Janela de atendimento Grade de atendimento Capacidade Transportadoras Veículos …" at bounding box center [673, 322] width 1347 height 645
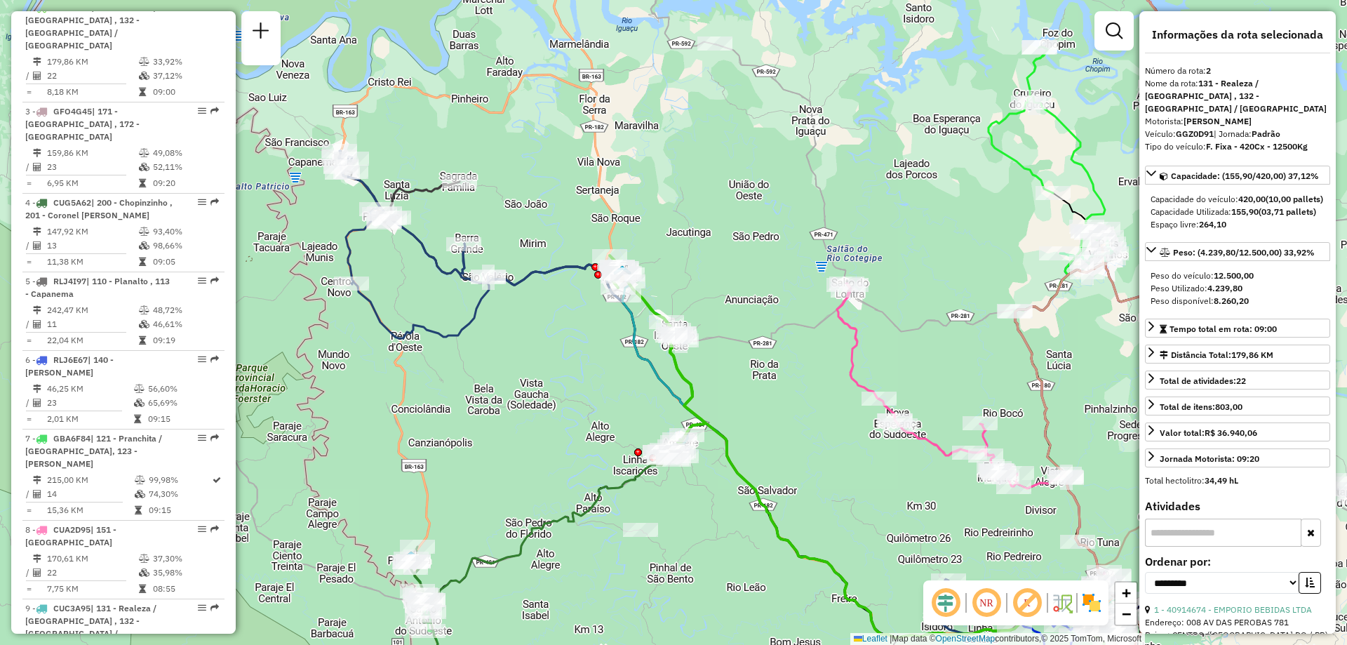
drag, startPoint x: 894, startPoint y: 207, endPoint x: 712, endPoint y: 248, distance: 187.1
click at [728, 227] on div "Janela de atendimento Grade de atendimento Capacidade Transportadoras Veículos …" at bounding box center [673, 322] width 1347 height 645
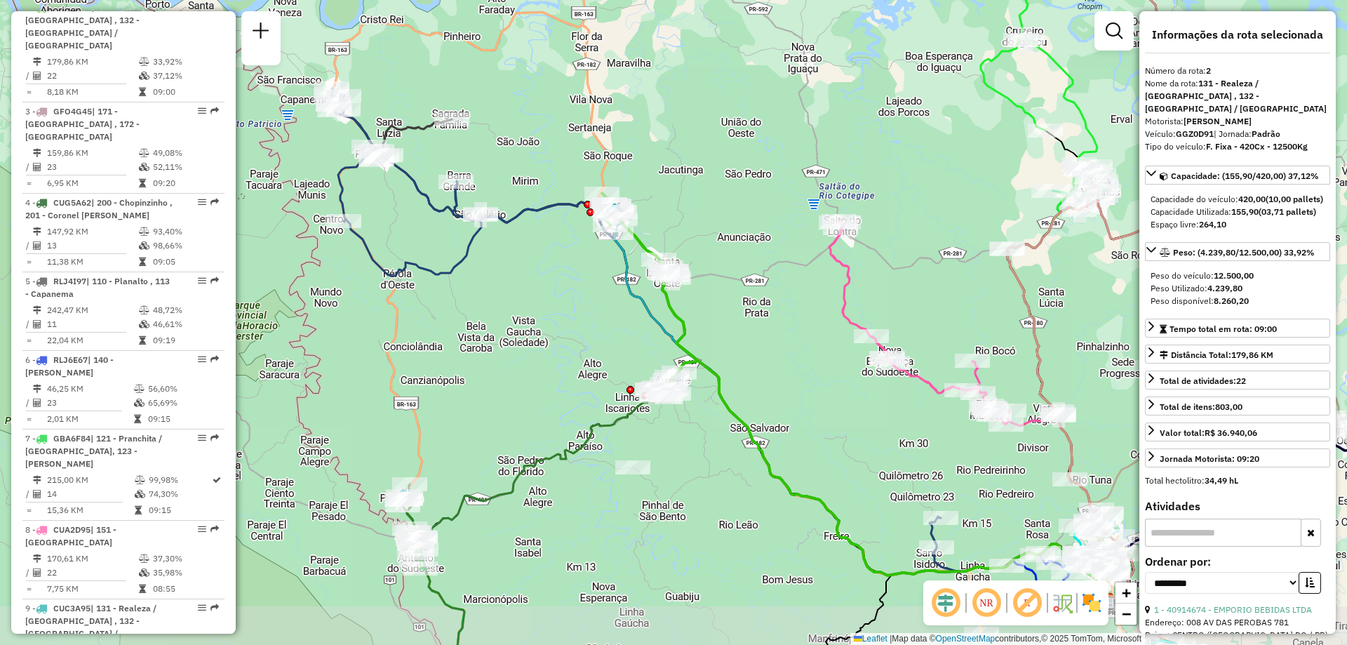
drag, startPoint x: 571, startPoint y: 412, endPoint x: 563, endPoint y: 349, distance: 62.8
click at [563, 349] on div "Janela de atendimento Grade de atendimento Capacidade Transportadoras Veículos …" at bounding box center [673, 322] width 1347 height 645
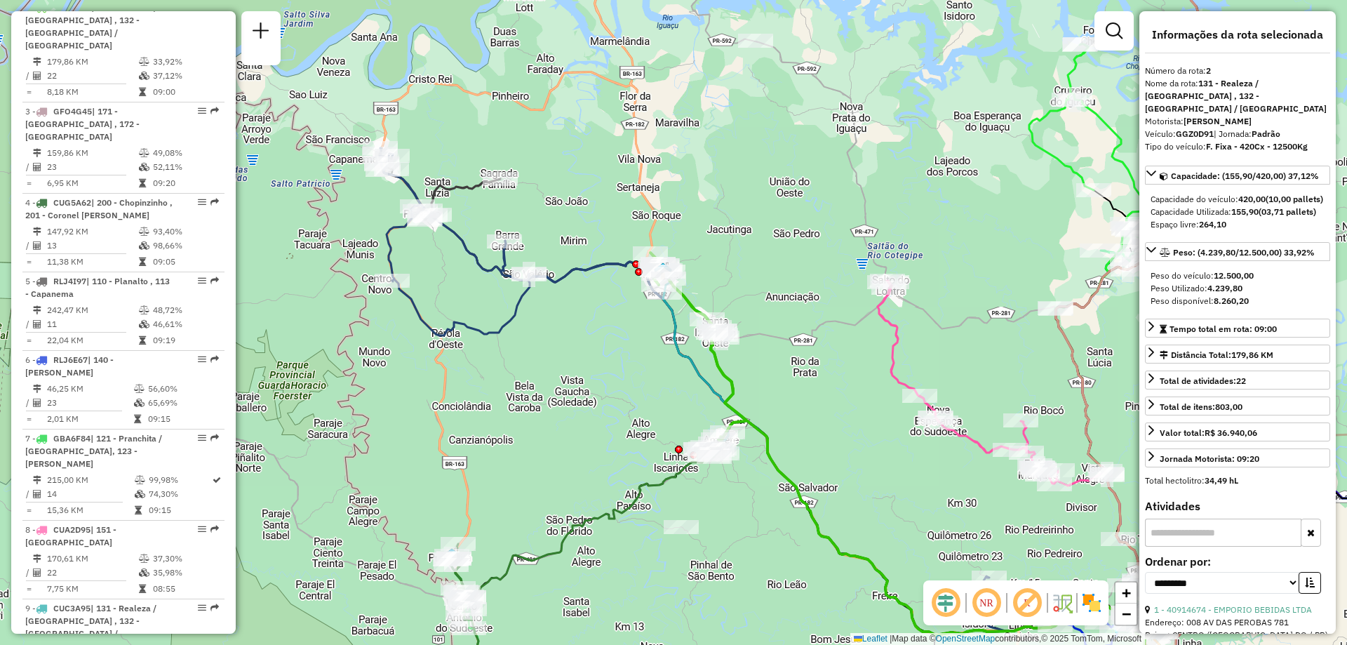
drag, startPoint x: 777, startPoint y: 283, endPoint x: 816, endPoint y: 336, distance: 65.7
click at [816, 336] on div "Janela de atendimento Grade de atendimento Capacidade Transportadoras Veículos …" at bounding box center [673, 322] width 1347 height 645
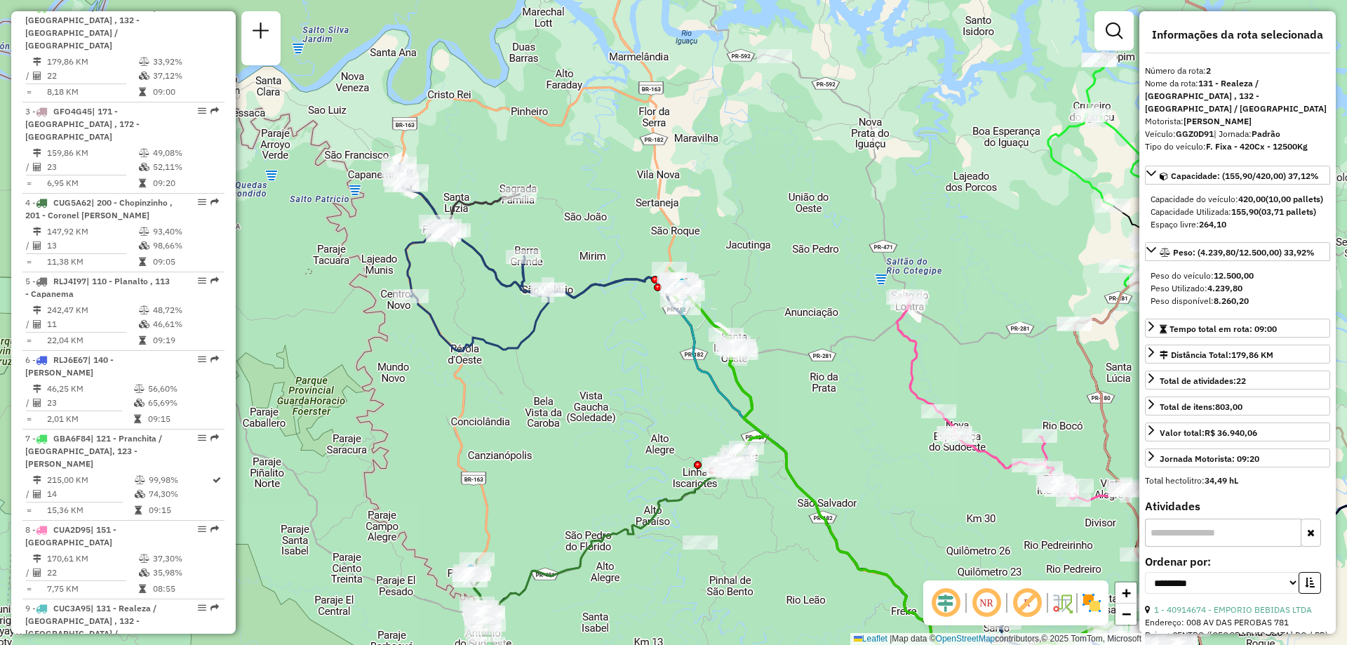
drag, startPoint x: 778, startPoint y: 309, endPoint x: 797, endPoint y: 324, distance: 24.4
click at [797, 324] on div "Janela de atendimento Grade de atendimento Capacidade Transportadoras Veículos …" at bounding box center [673, 322] width 1347 height 645
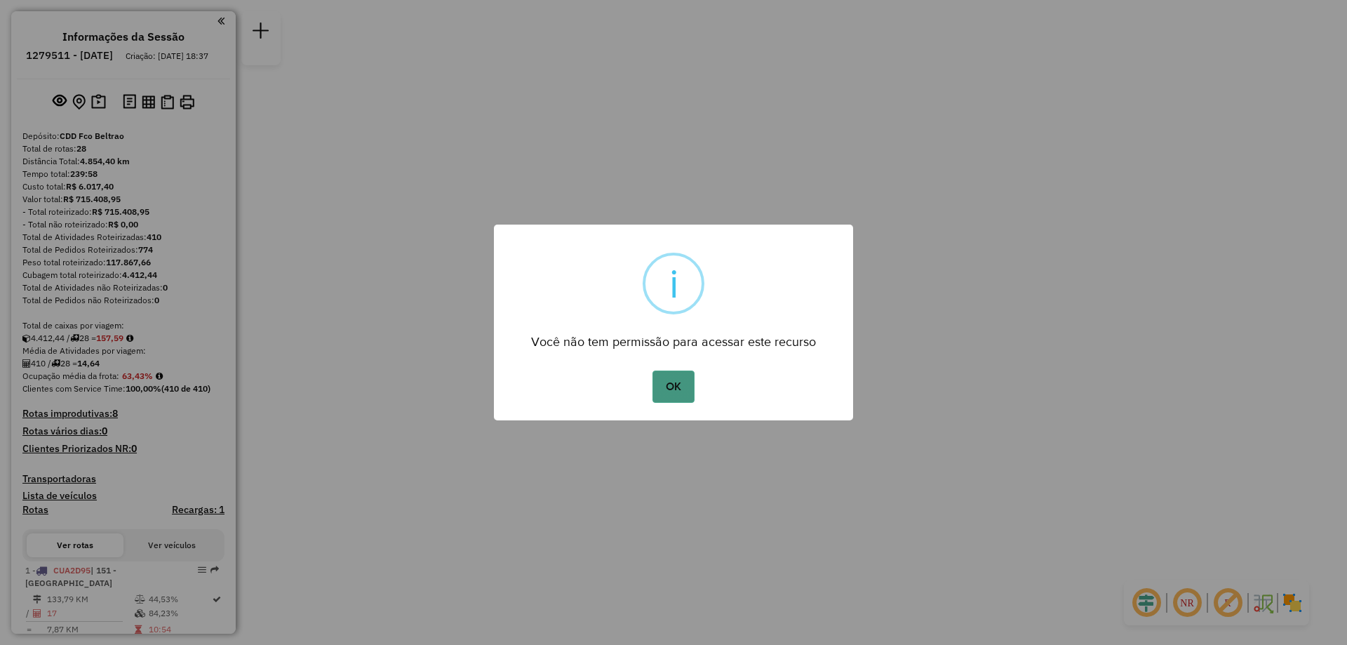
click at [683, 380] on button "OK" at bounding box center [673, 387] width 41 height 32
